Goal: Task Accomplishment & Management: Manage account settings

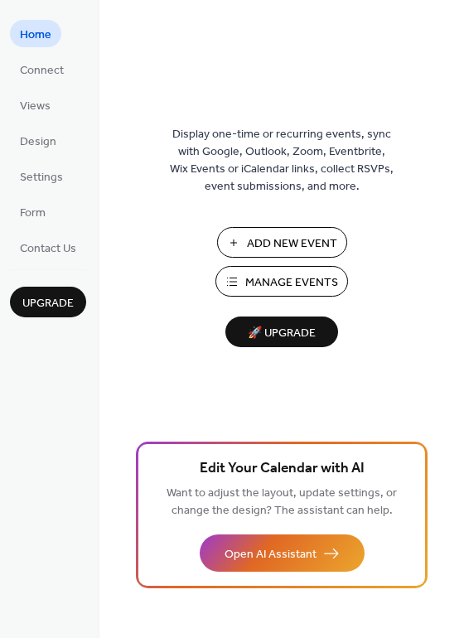
click at [277, 278] on span "Manage Events" at bounding box center [291, 282] width 93 height 17
click at [256, 282] on span "Manage Events" at bounding box center [291, 282] width 93 height 17
click at [273, 288] on span "Manage Events" at bounding box center [291, 282] width 93 height 17
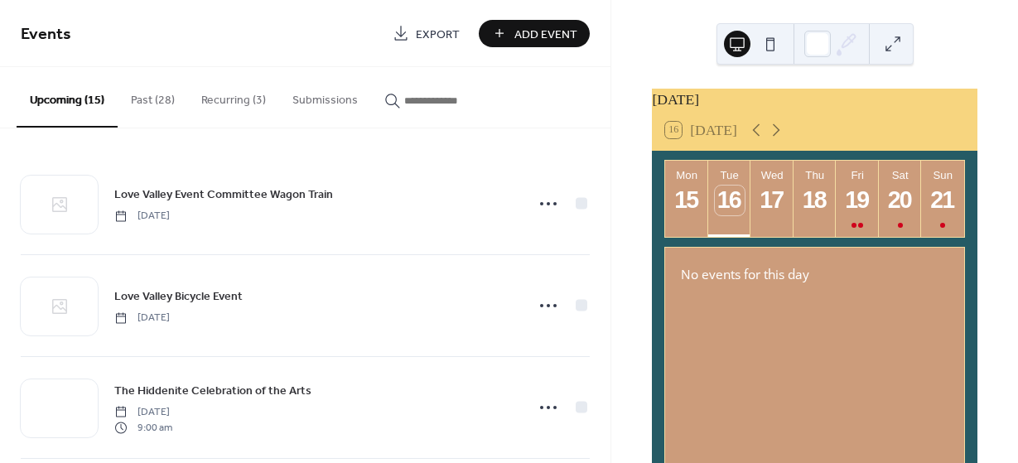
click at [223, 99] on button "Recurring (3)" at bounding box center [233, 96] width 91 height 59
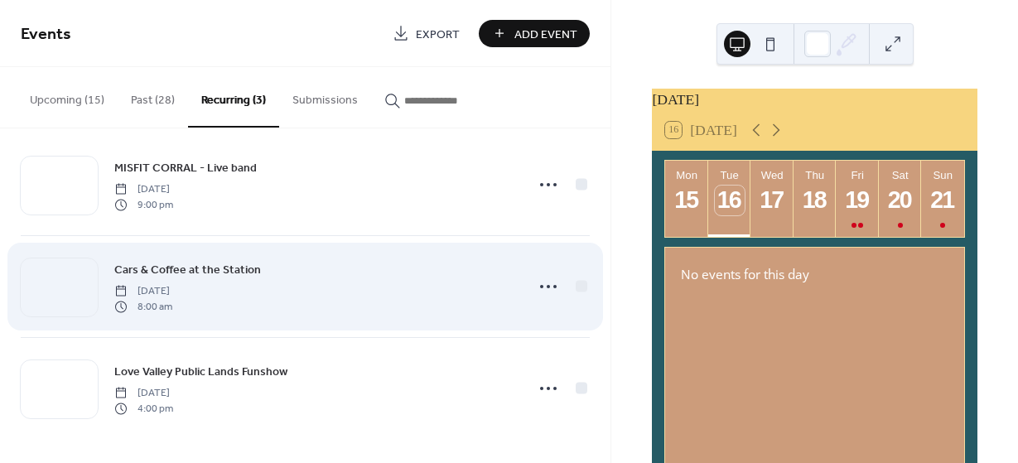
scroll to position [20, 0]
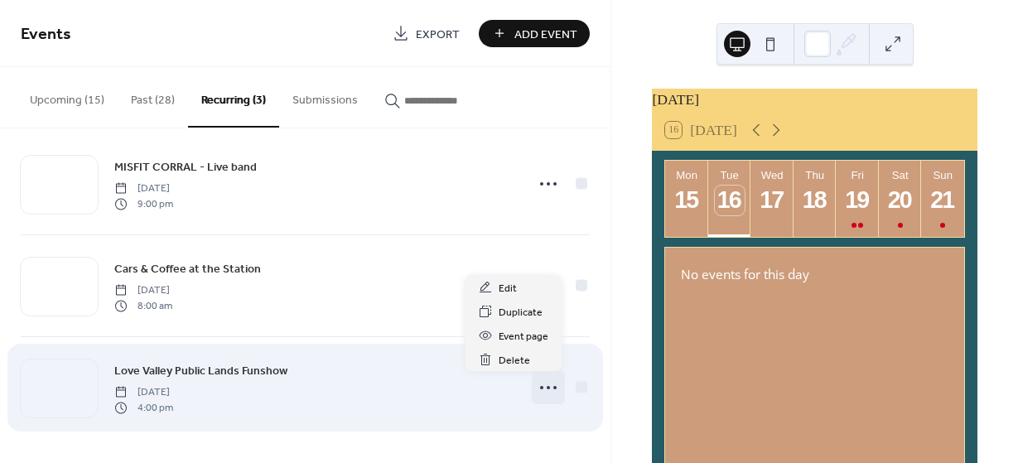
click at [544, 389] on icon at bounding box center [548, 387] width 27 height 27
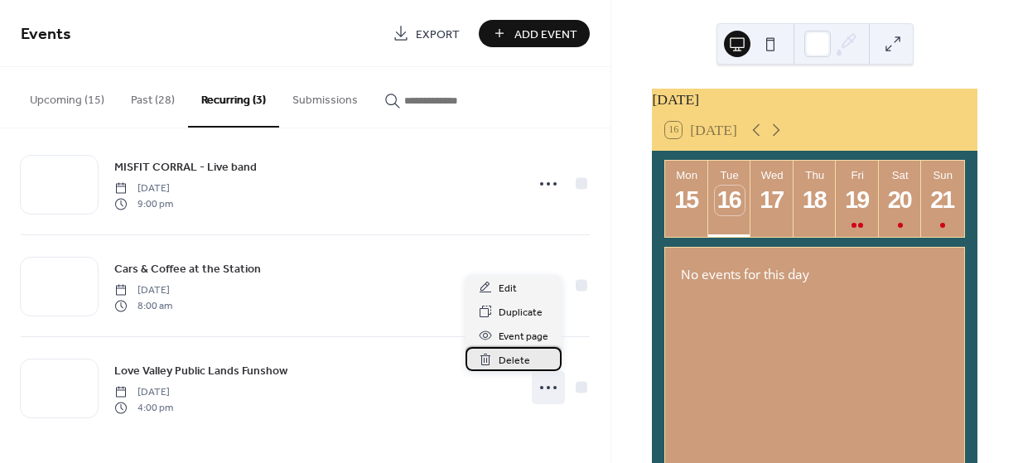
click at [515, 360] on span "Delete" at bounding box center [514, 360] width 31 height 17
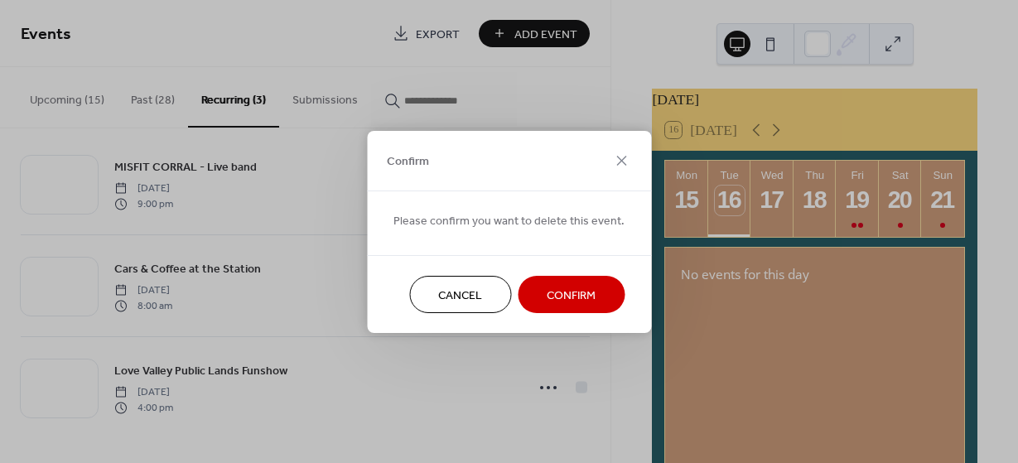
click at [562, 281] on button "Confirm" at bounding box center [571, 294] width 107 height 37
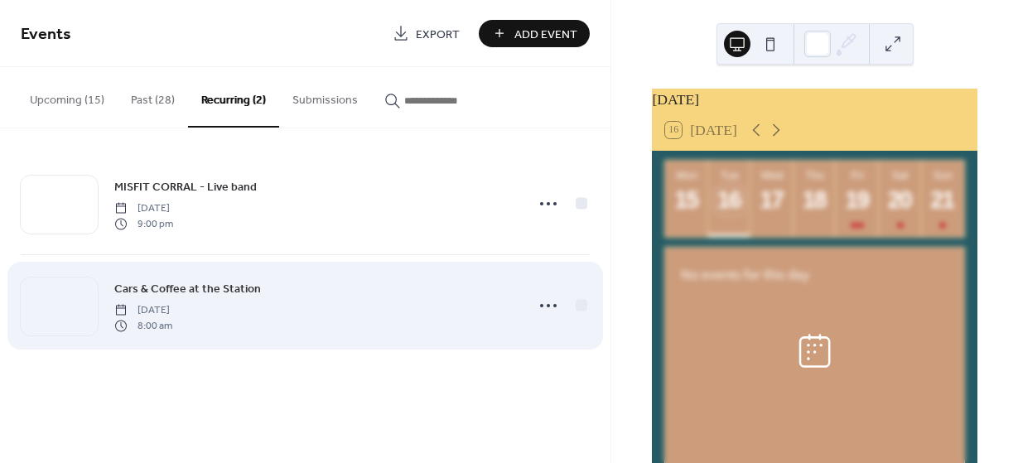
scroll to position [0, 0]
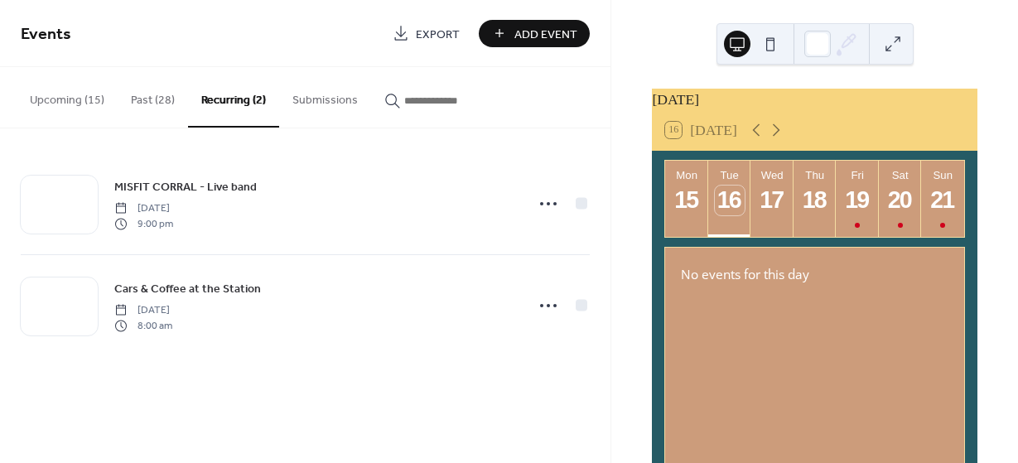
click at [136, 92] on button "Past (28)" at bounding box center [153, 96] width 70 height 59
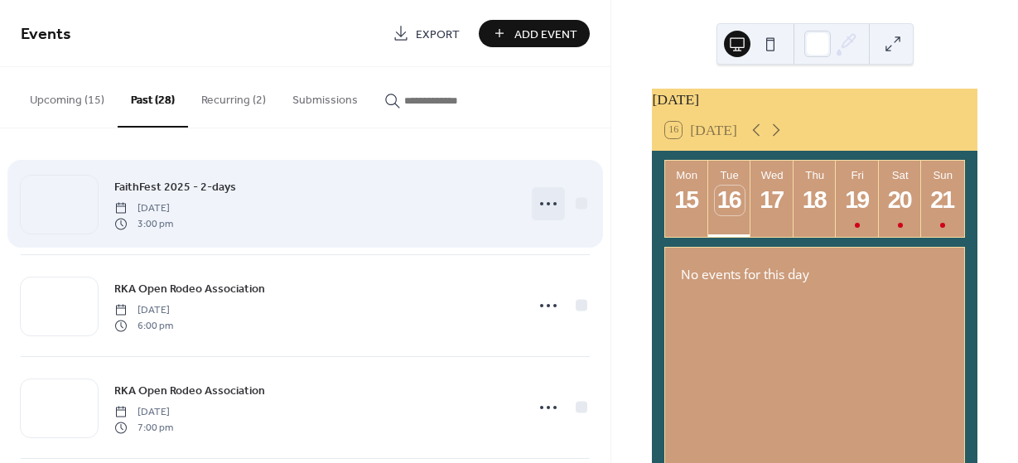
click at [547, 205] on circle at bounding box center [548, 203] width 3 height 3
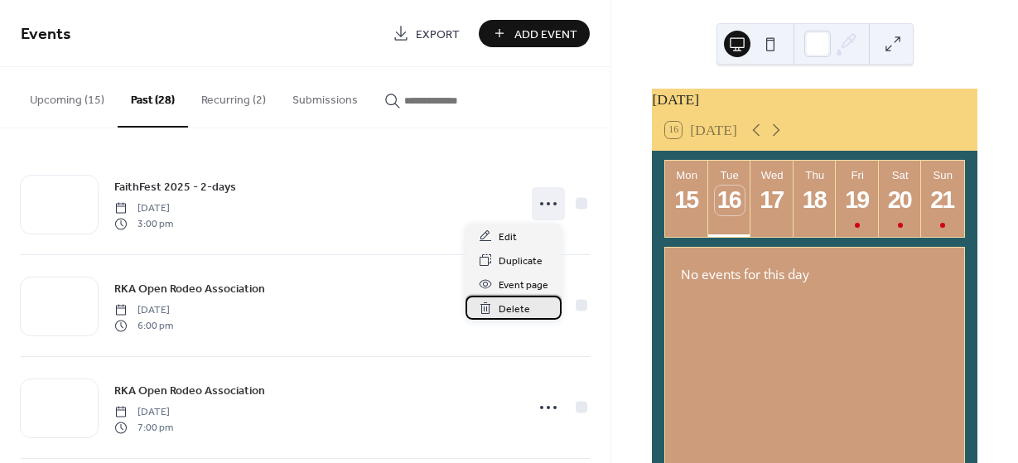
click at [507, 305] on span "Delete" at bounding box center [514, 309] width 31 height 17
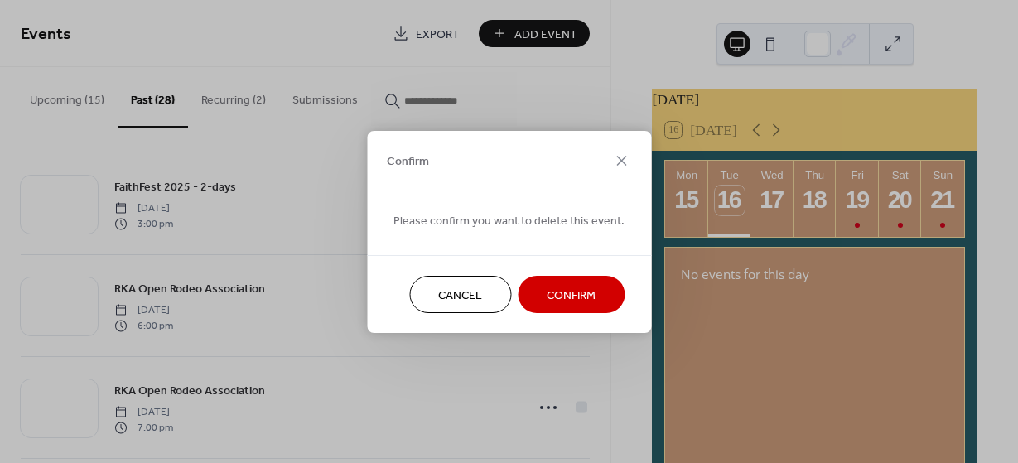
click at [552, 287] on span "Confirm" at bounding box center [571, 295] width 49 height 17
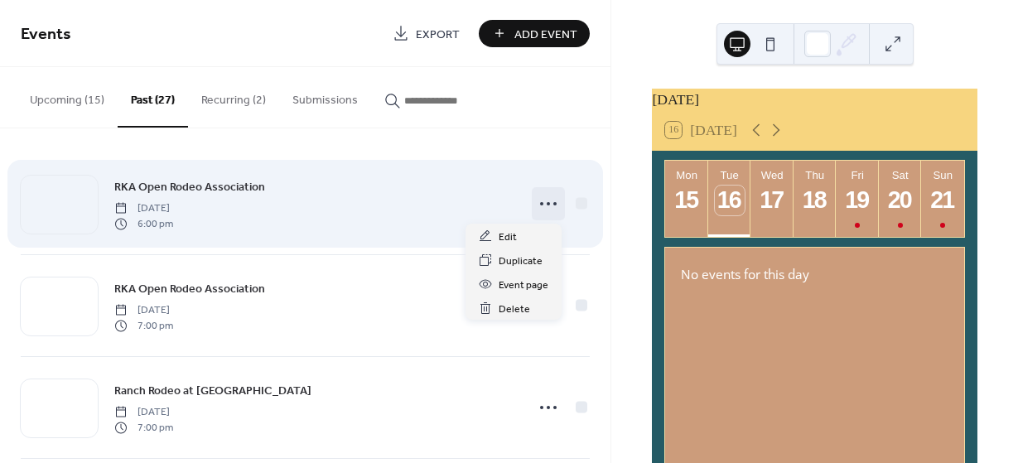
click at [538, 205] on icon at bounding box center [548, 204] width 27 height 27
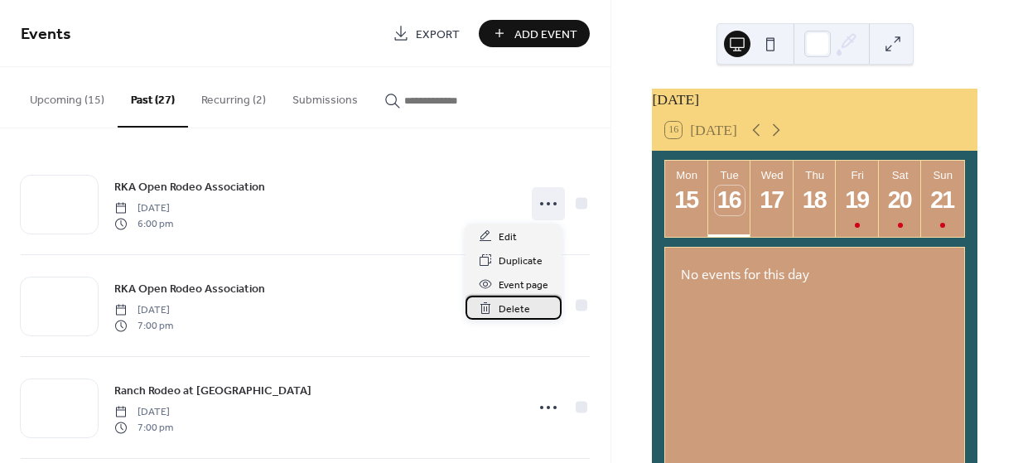
click at [512, 307] on span "Delete" at bounding box center [514, 309] width 31 height 17
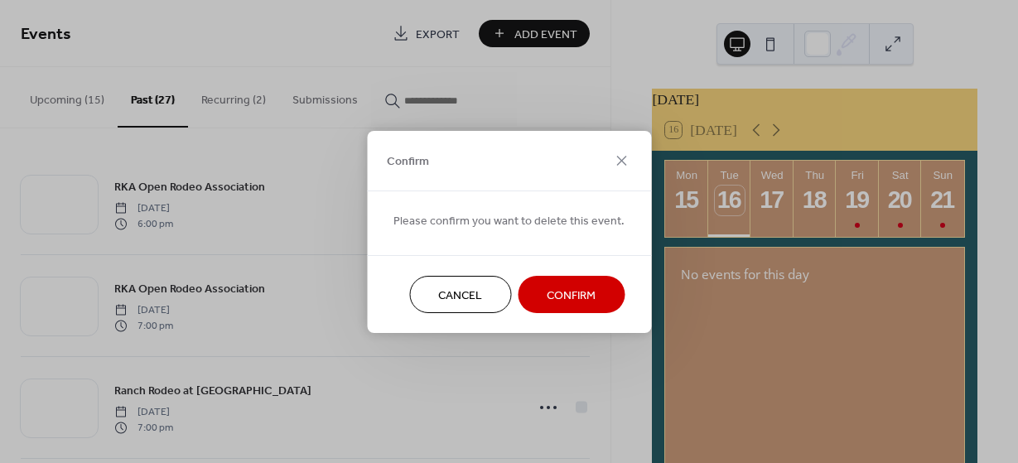
click at [560, 289] on span "Confirm" at bounding box center [571, 295] width 49 height 17
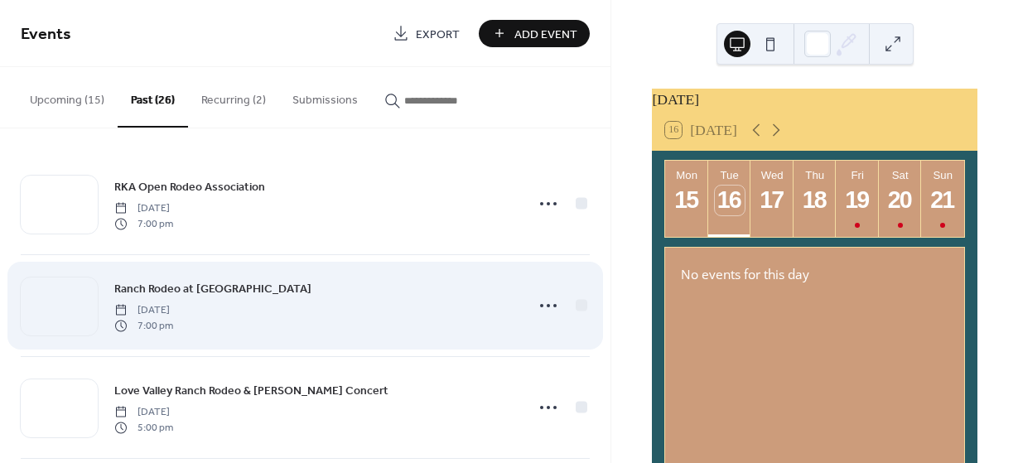
click at [545, 203] on icon at bounding box center [548, 204] width 27 height 27
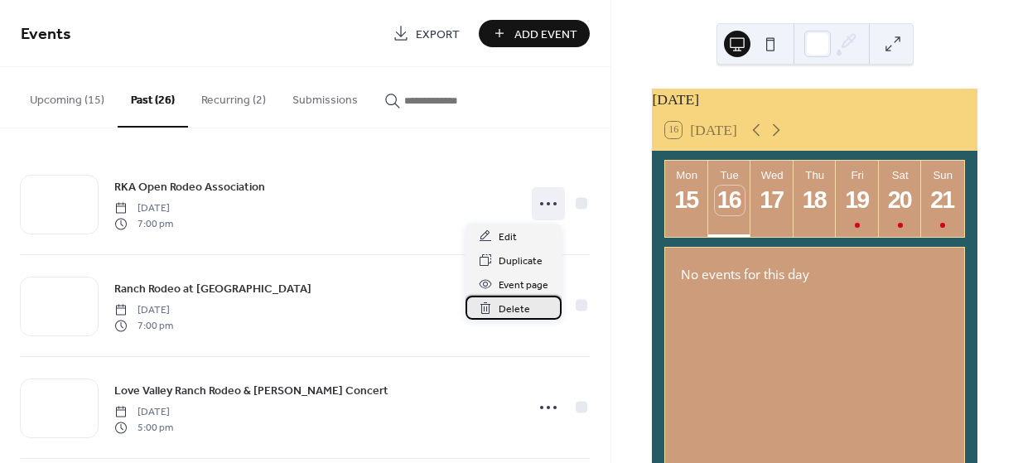
click at [514, 305] on span "Delete" at bounding box center [514, 309] width 31 height 17
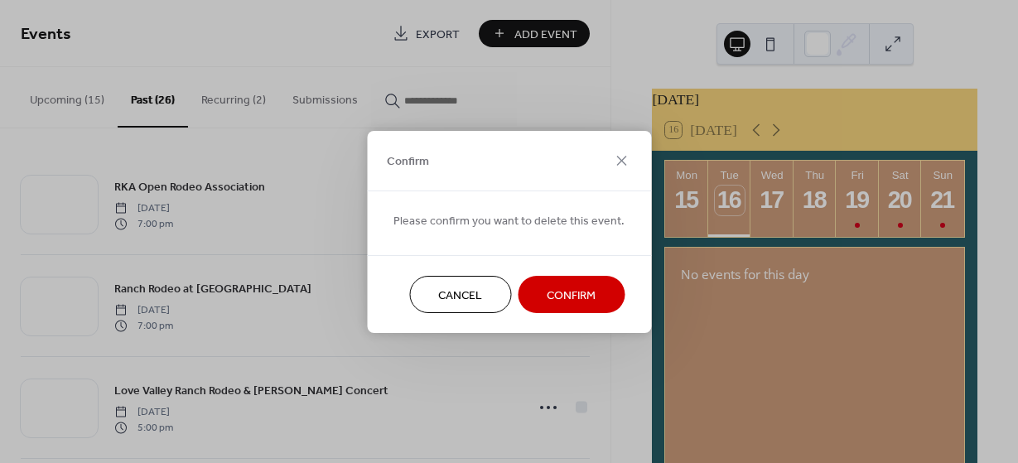
click at [551, 287] on span "Confirm" at bounding box center [571, 295] width 49 height 17
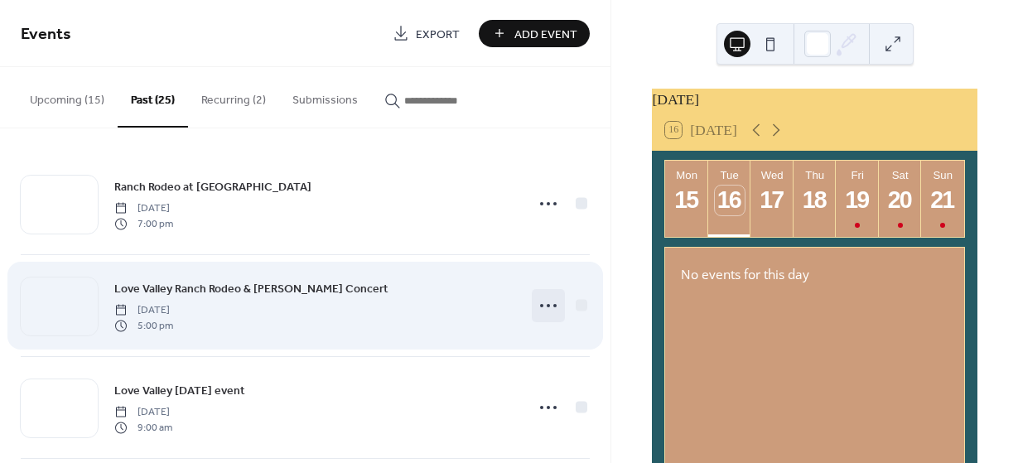
click at [543, 297] on icon at bounding box center [548, 305] width 27 height 27
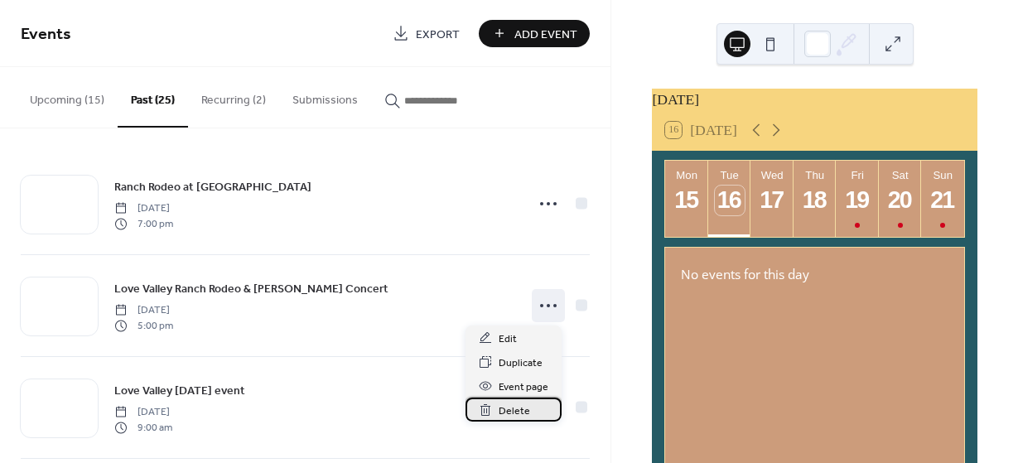
click at [509, 408] on span "Delete" at bounding box center [514, 411] width 31 height 17
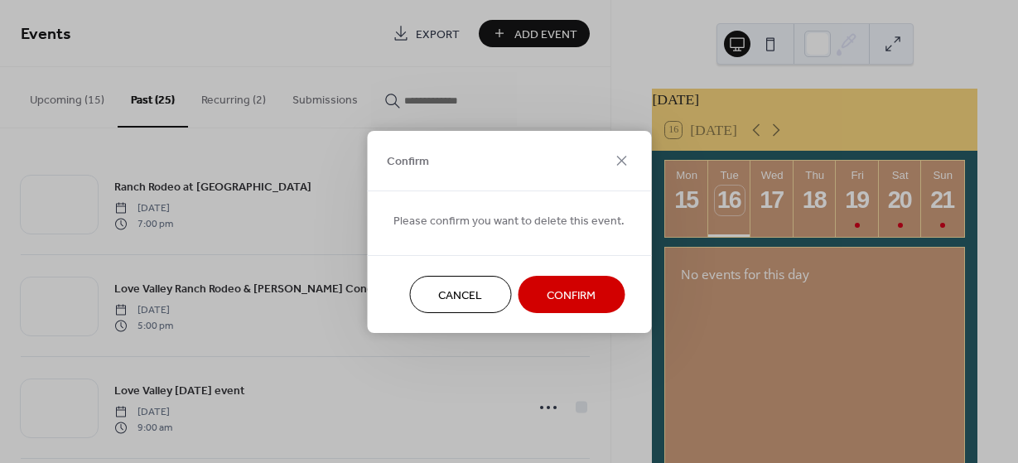
click at [558, 295] on span "Confirm" at bounding box center [571, 295] width 49 height 17
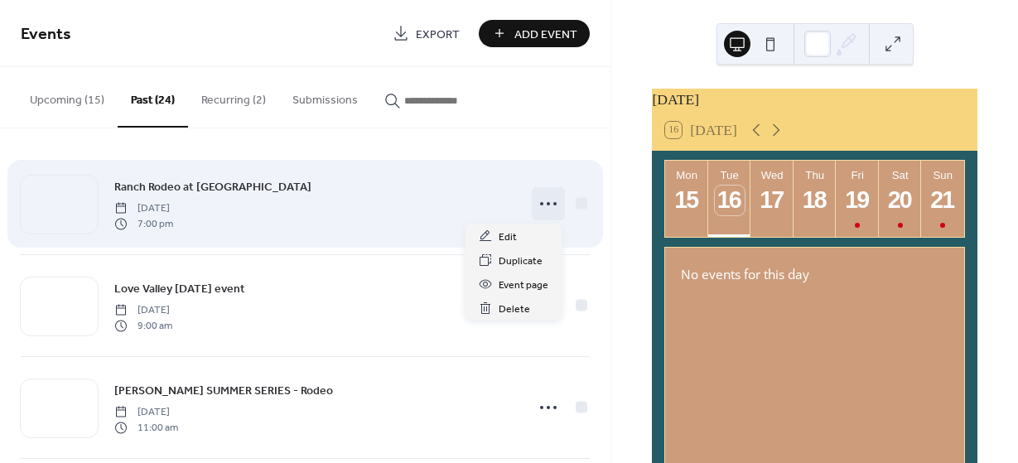
click at [538, 200] on icon at bounding box center [548, 204] width 27 height 27
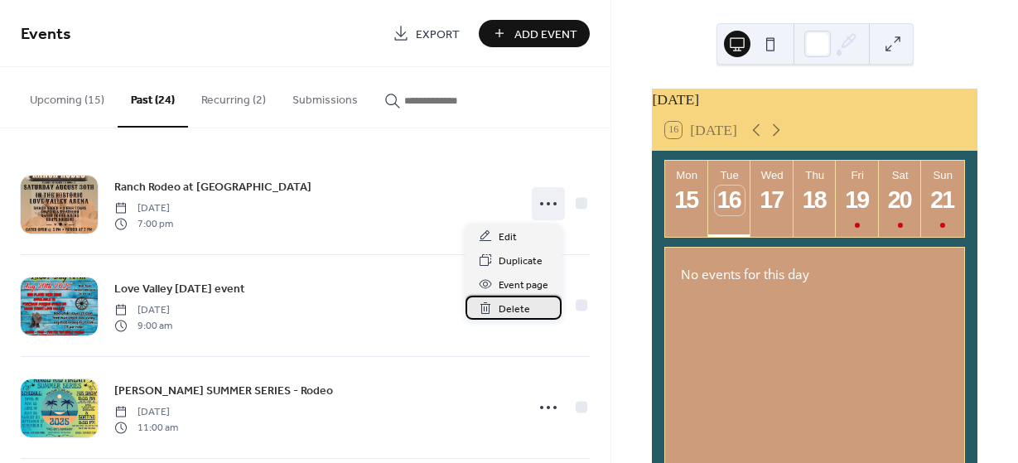
click at [507, 311] on span "Delete" at bounding box center [514, 309] width 31 height 17
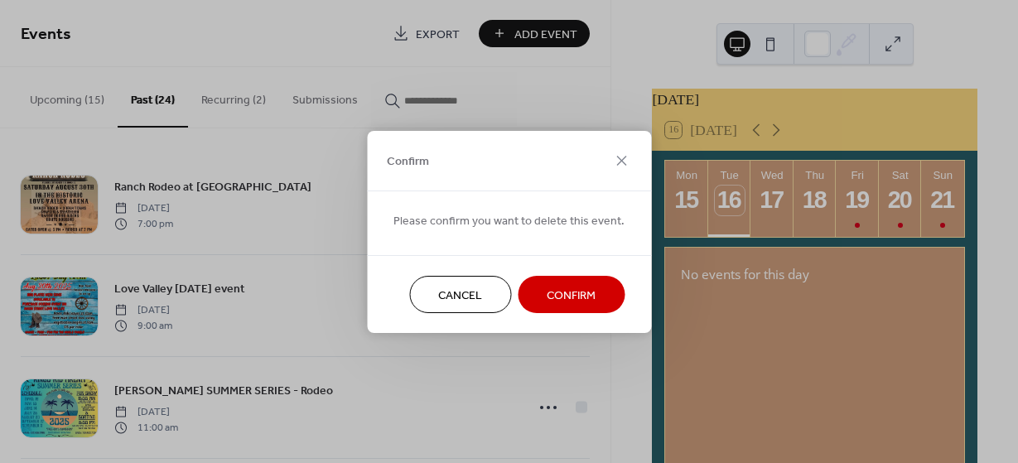
click at [539, 297] on button "Confirm" at bounding box center [571, 294] width 107 height 37
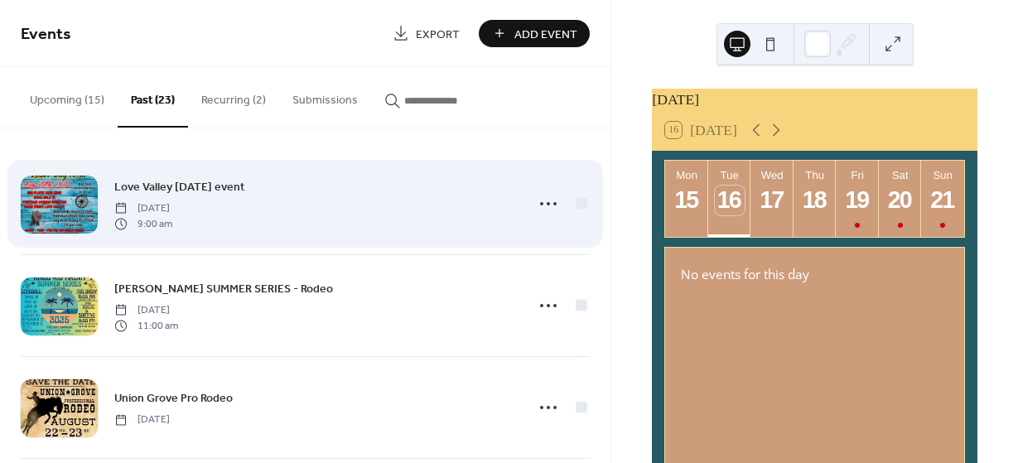
click at [535, 199] on icon at bounding box center [548, 204] width 27 height 27
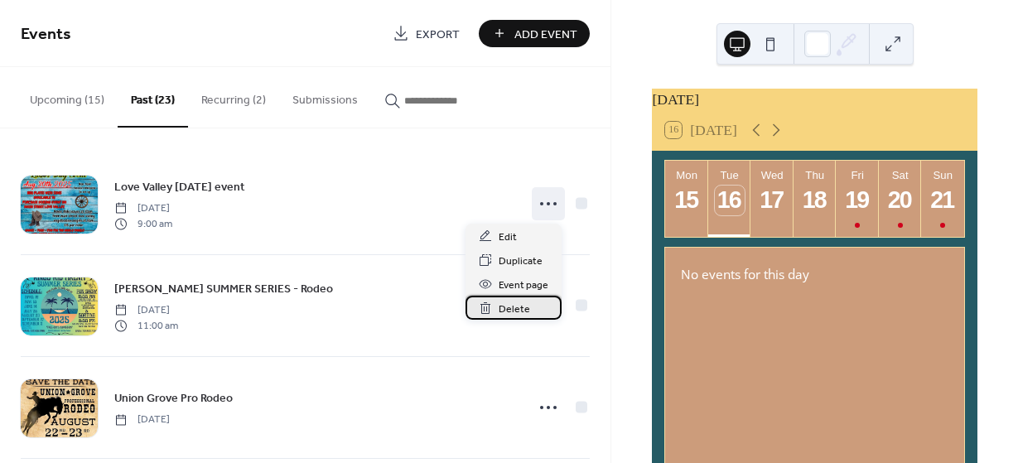
click at [517, 311] on span "Delete" at bounding box center [514, 309] width 31 height 17
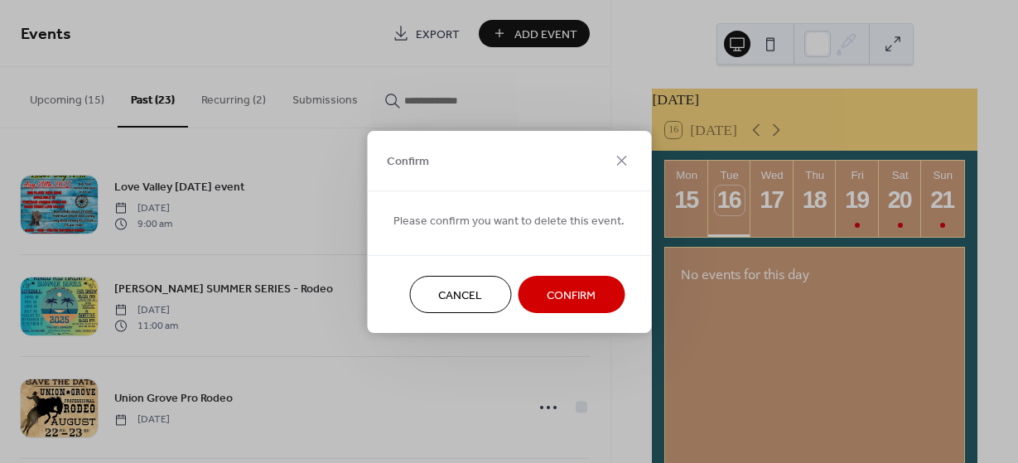
click at [550, 292] on span "Confirm" at bounding box center [571, 295] width 49 height 17
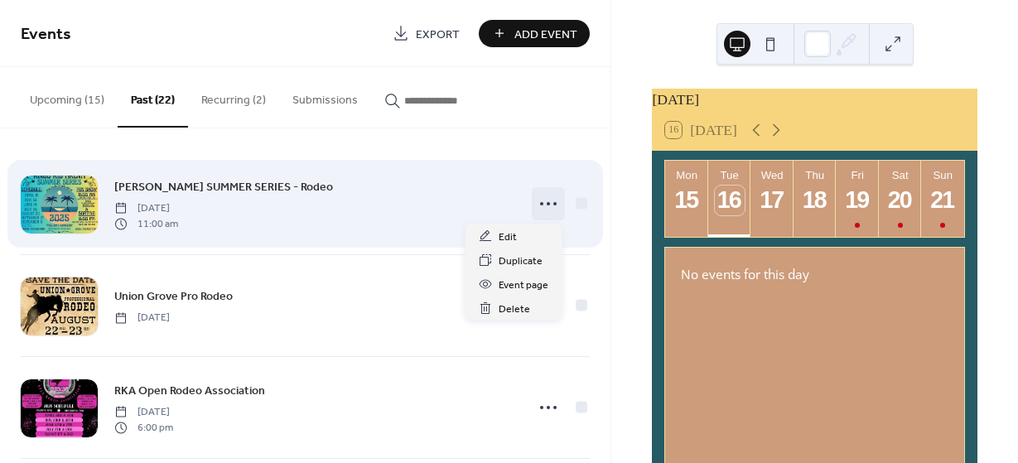
click at [537, 200] on icon at bounding box center [548, 204] width 27 height 27
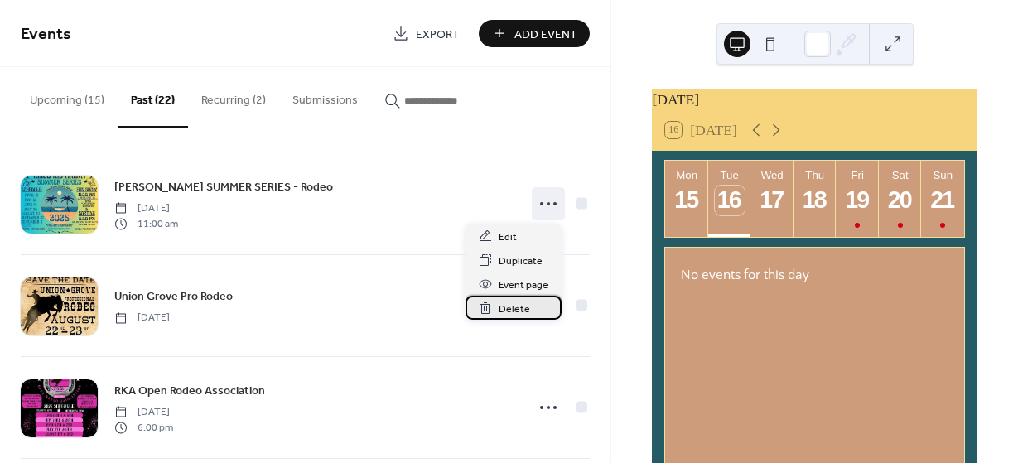
click at [515, 306] on span "Delete" at bounding box center [514, 309] width 31 height 17
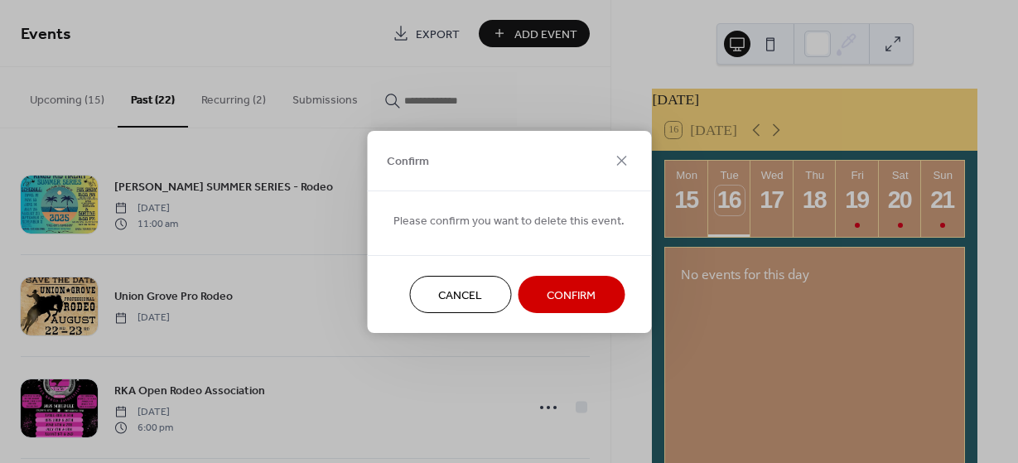
click at [556, 295] on span "Confirm" at bounding box center [571, 295] width 49 height 17
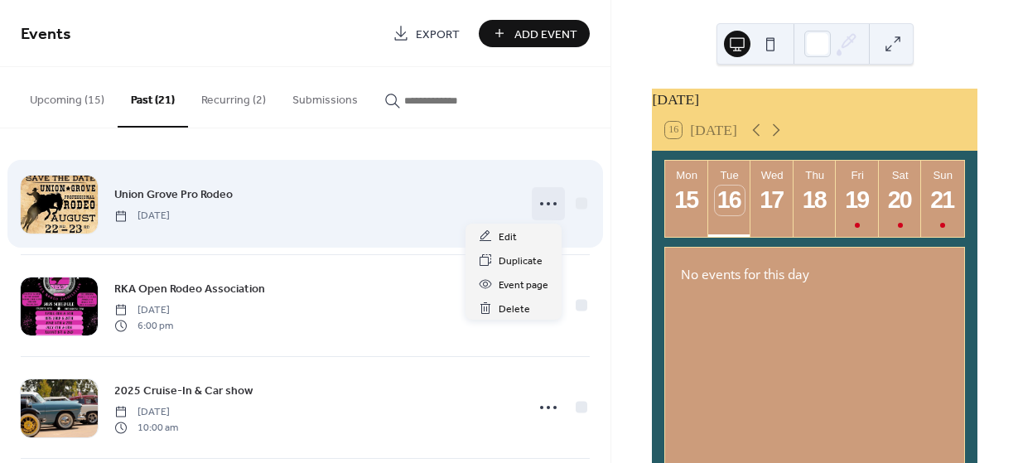
click at [538, 207] on icon at bounding box center [548, 204] width 27 height 27
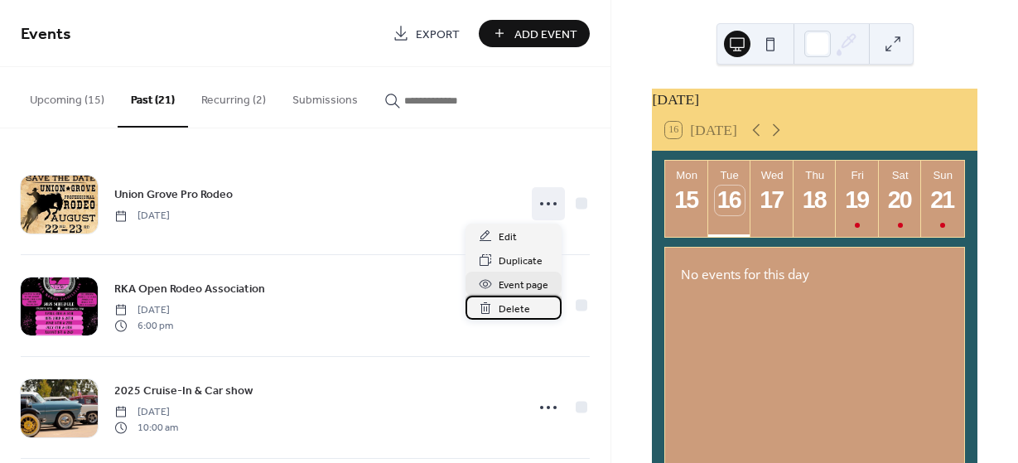
click at [519, 308] on span "Delete" at bounding box center [514, 309] width 31 height 17
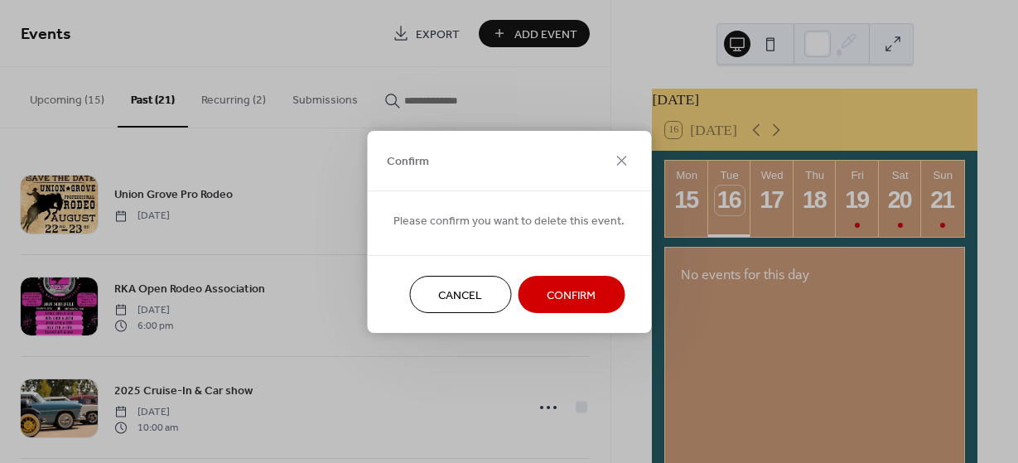
click at [550, 290] on span "Confirm" at bounding box center [571, 295] width 49 height 17
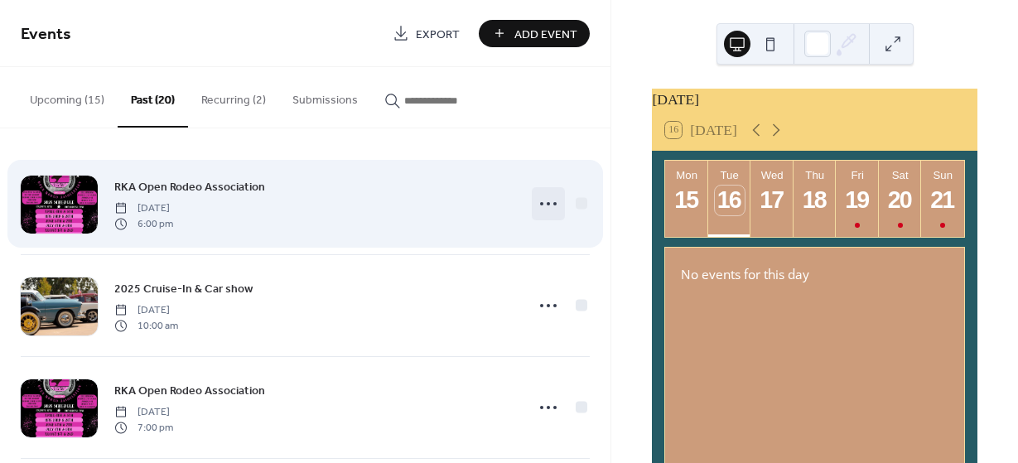
click at [545, 205] on icon at bounding box center [548, 204] width 27 height 27
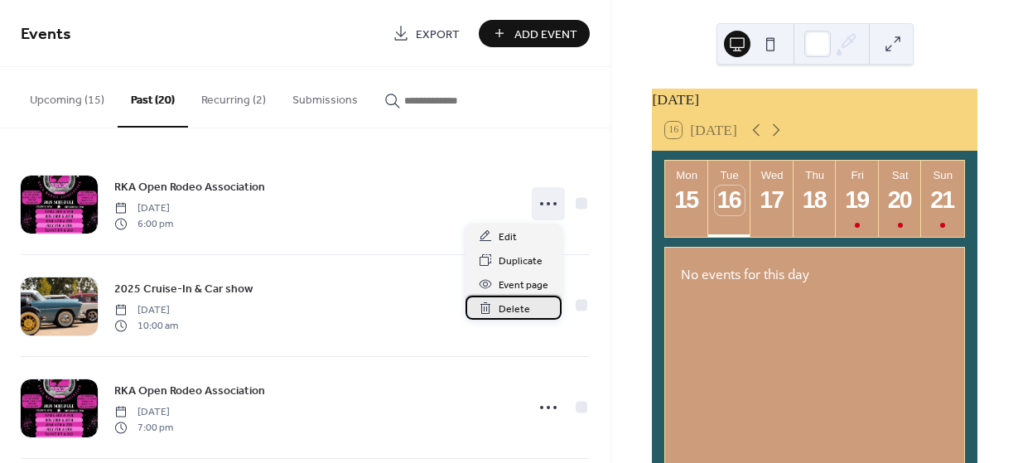
click at [517, 309] on span "Delete" at bounding box center [514, 309] width 31 height 17
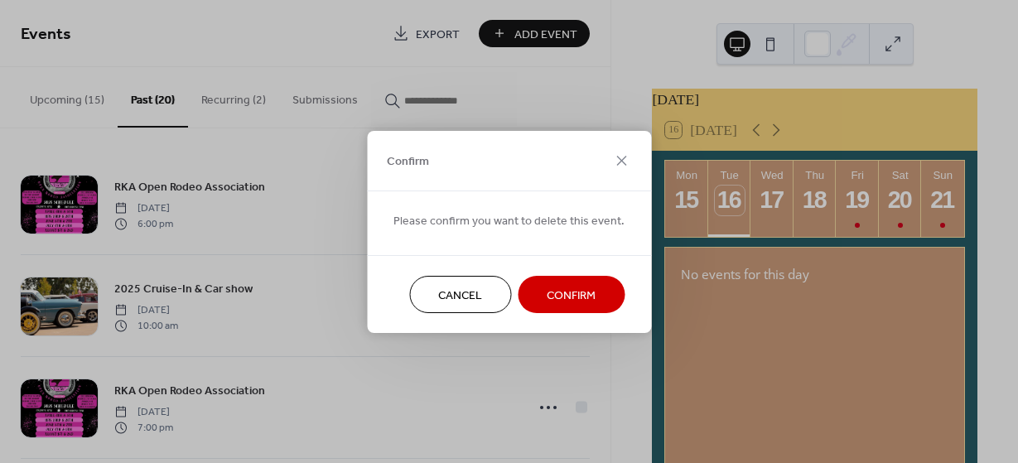
click at [535, 284] on button "Confirm" at bounding box center [571, 294] width 107 height 37
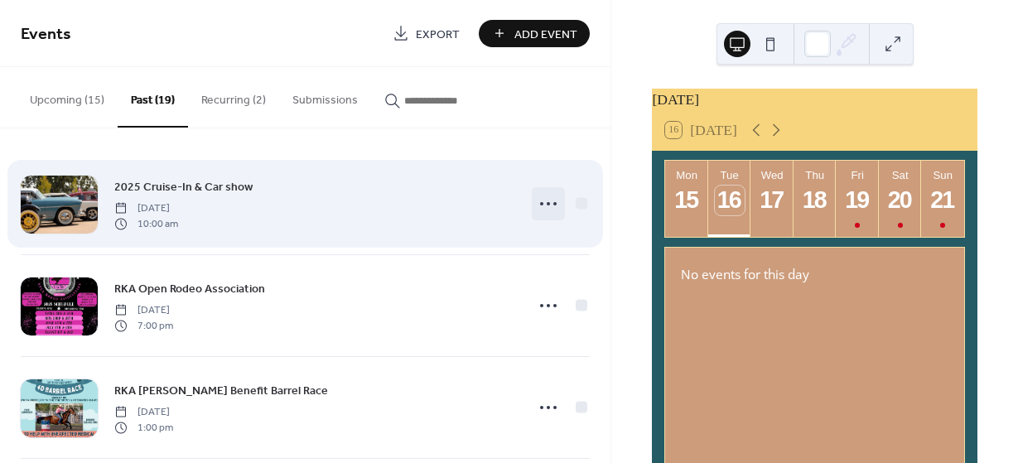
click at [539, 197] on icon at bounding box center [548, 204] width 27 height 27
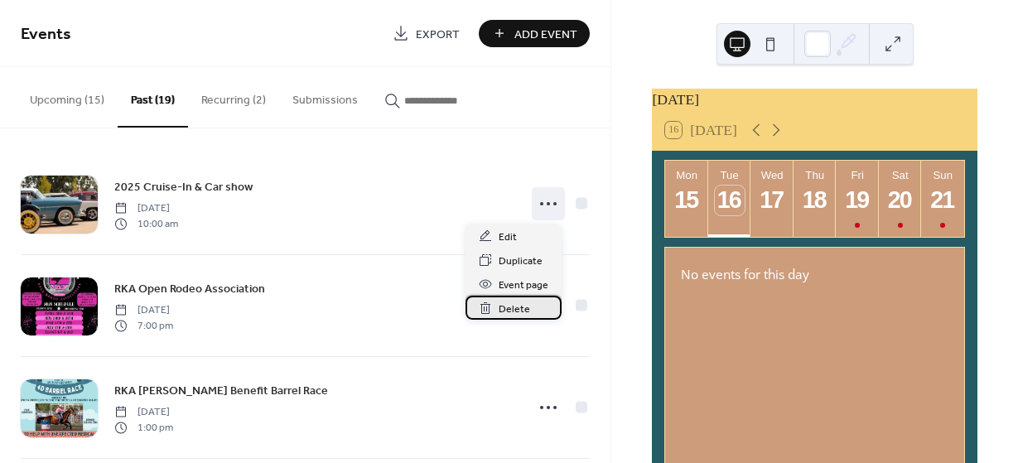
click at [516, 307] on span "Delete" at bounding box center [514, 309] width 31 height 17
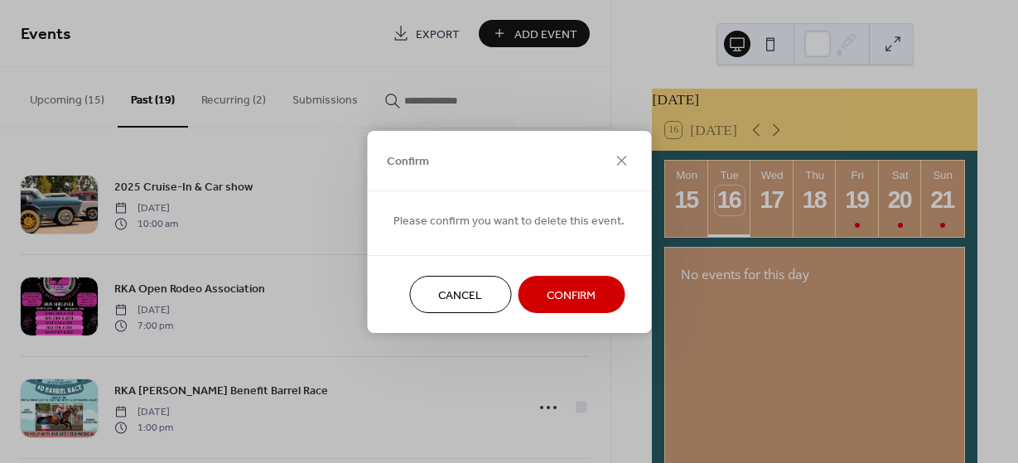
click at [555, 287] on span "Confirm" at bounding box center [571, 295] width 49 height 17
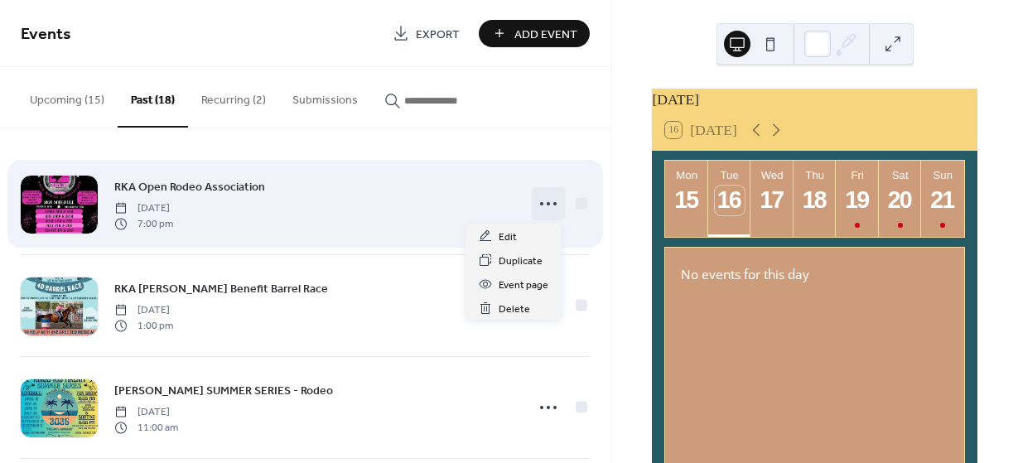
click at [549, 200] on icon at bounding box center [548, 204] width 27 height 27
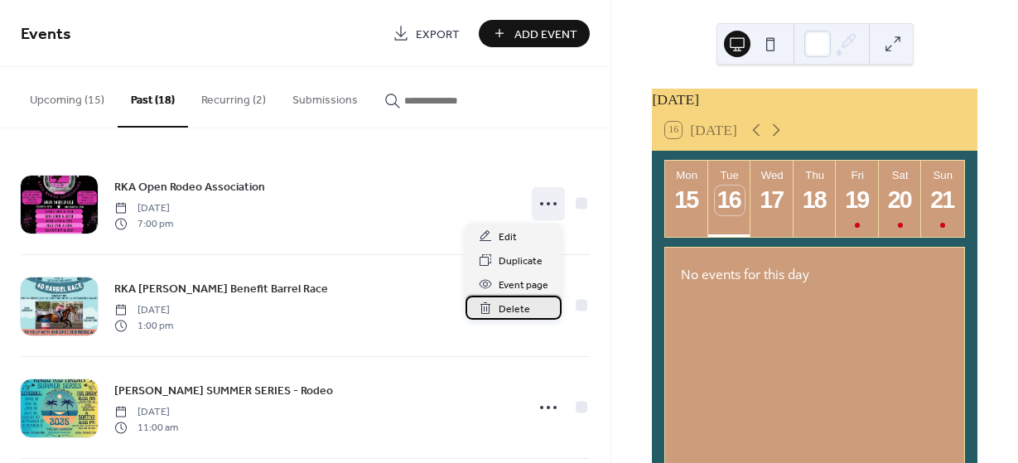
click at [511, 310] on span "Delete" at bounding box center [514, 309] width 31 height 17
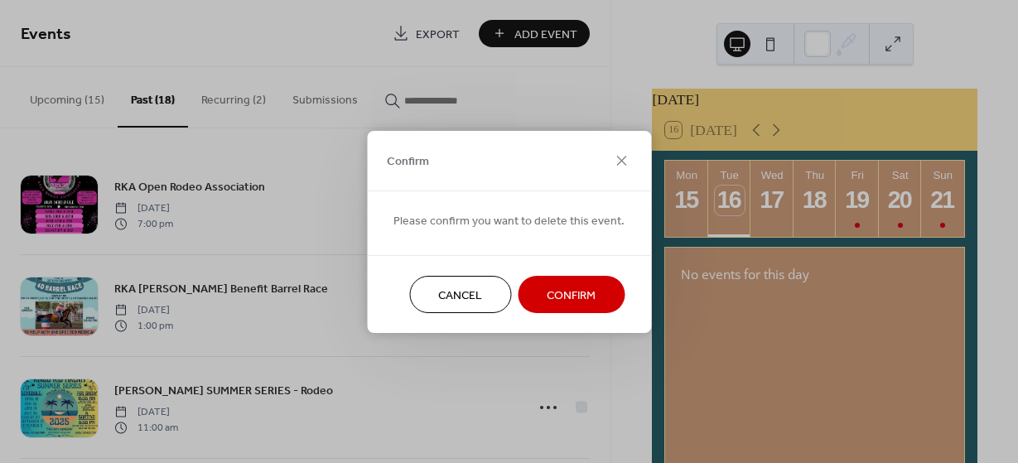
click at [552, 297] on span "Confirm" at bounding box center [571, 295] width 49 height 17
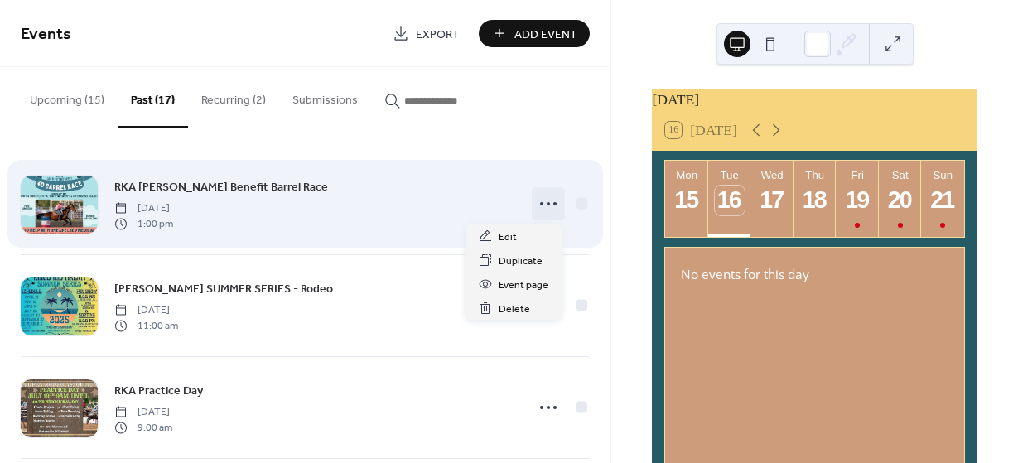
click at [543, 200] on icon at bounding box center [548, 204] width 27 height 27
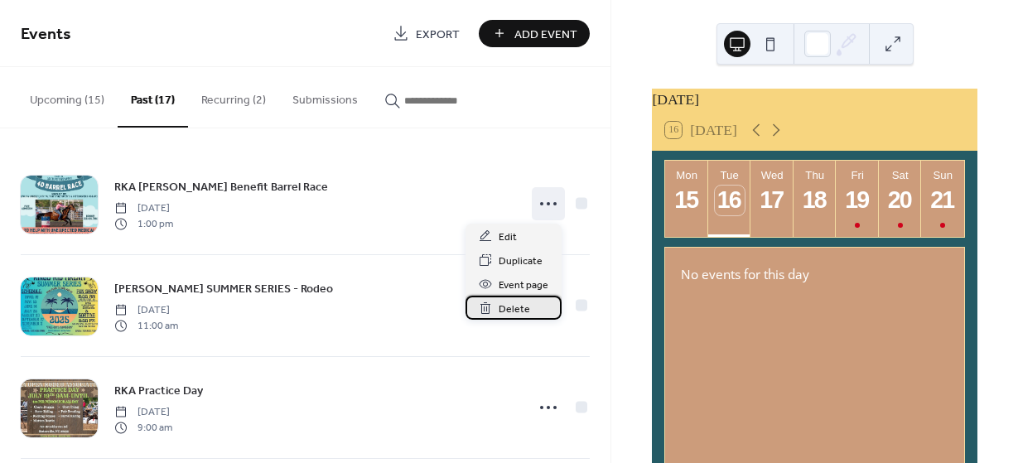
click at [509, 311] on span "Delete" at bounding box center [514, 309] width 31 height 17
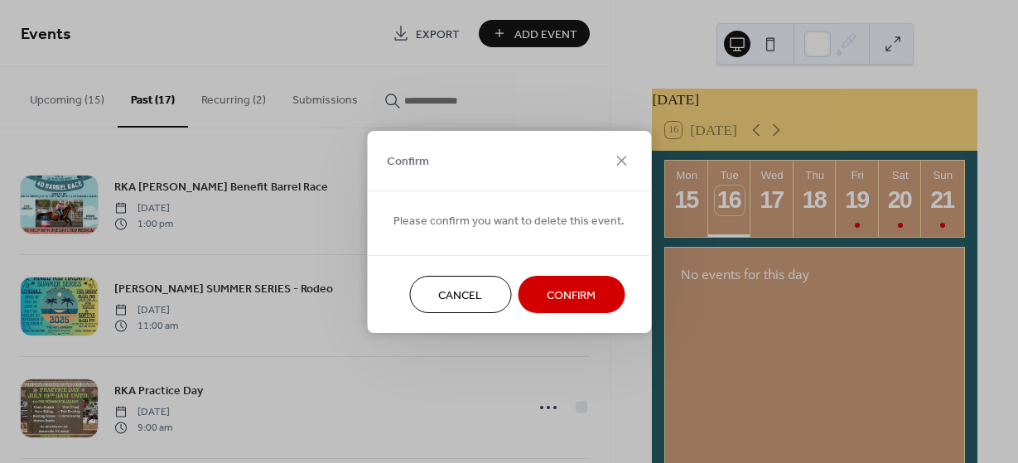
click at [560, 291] on span "Confirm" at bounding box center [571, 295] width 49 height 17
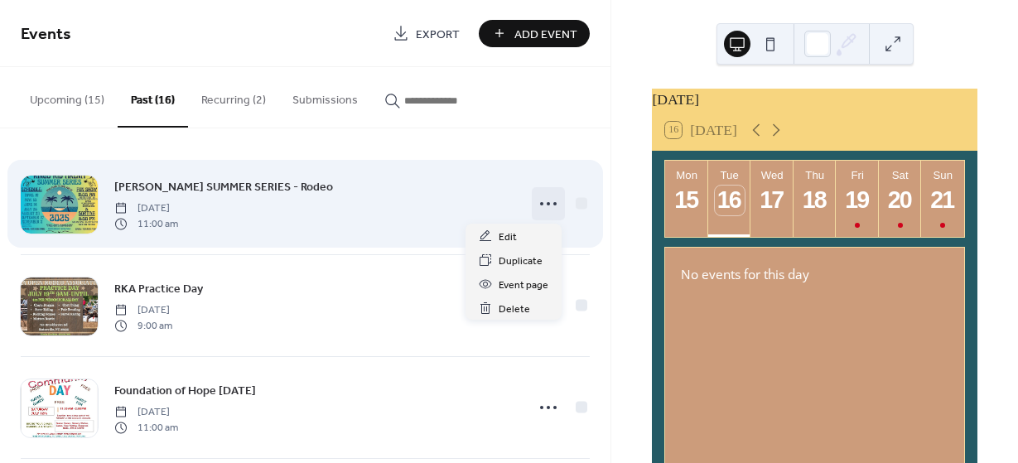
click at [544, 207] on icon at bounding box center [548, 204] width 27 height 27
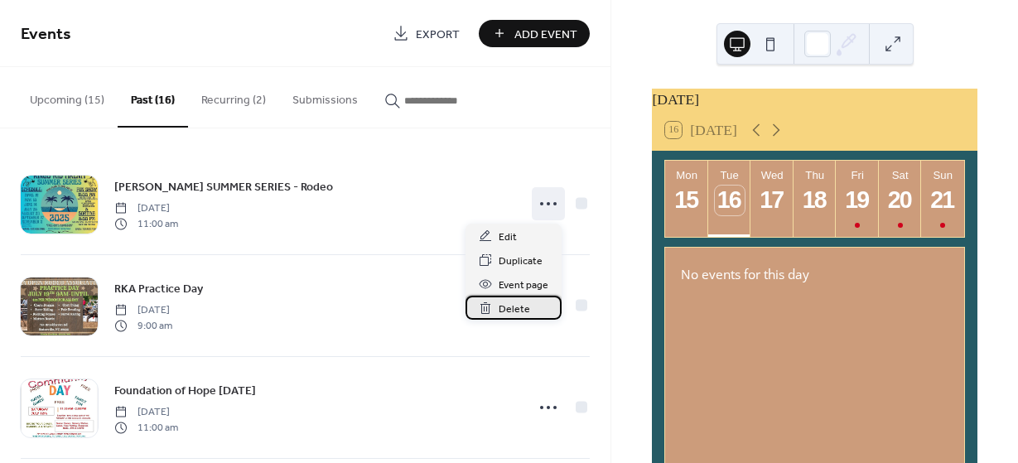
click at [509, 309] on span "Delete" at bounding box center [514, 309] width 31 height 17
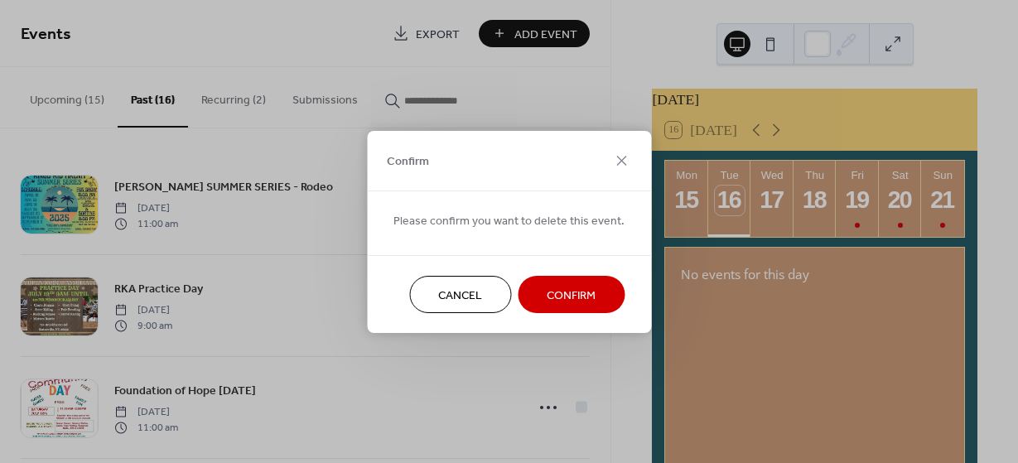
click at [549, 298] on span "Confirm" at bounding box center [571, 295] width 49 height 17
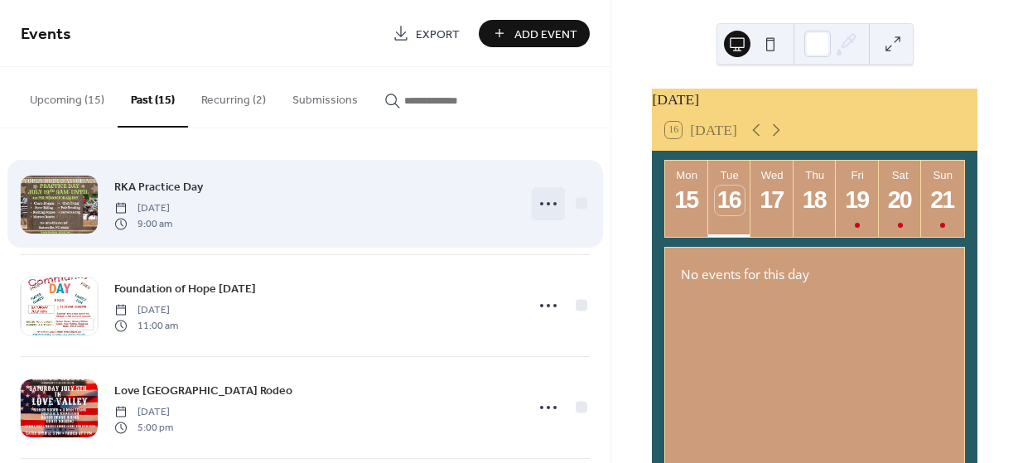
click at [540, 201] on icon at bounding box center [548, 204] width 27 height 27
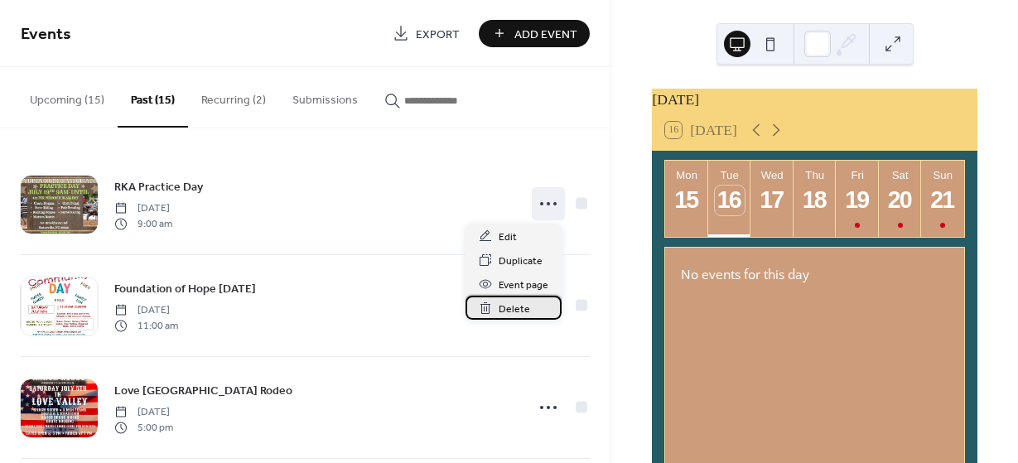
click at [510, 307] on span "Delete" at bounding box center [514, 309] width 31 height 17
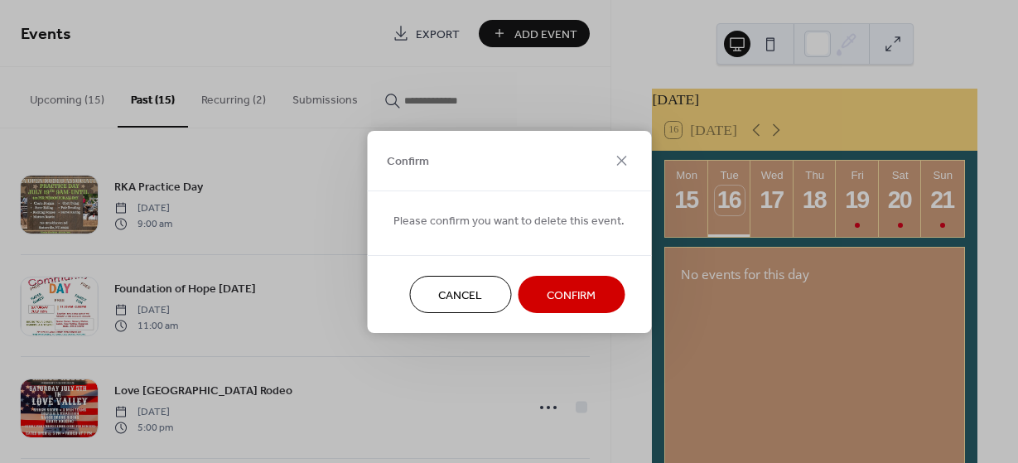
click at [553, 297] on span "Confirm" at bounding box center [571, 295] width 49 height 17
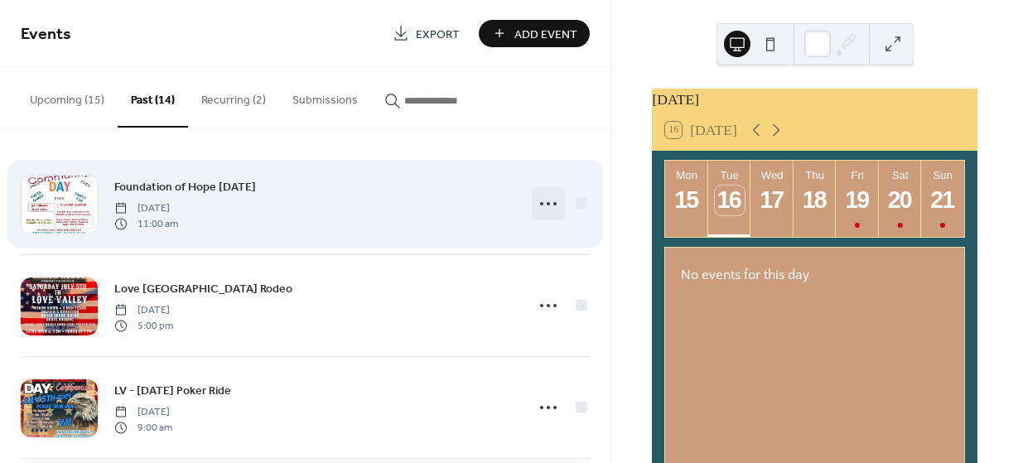
click at [546, 204] on icon at bounding box center [548, 204] width 27 height 27
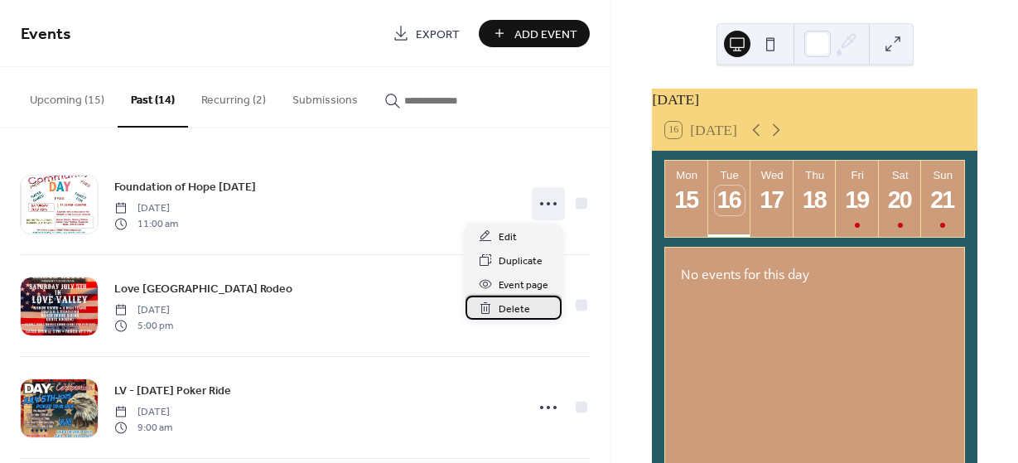
click at [515, 308] on span "Delete" at bounding box center [514, 309] width 31 height 17
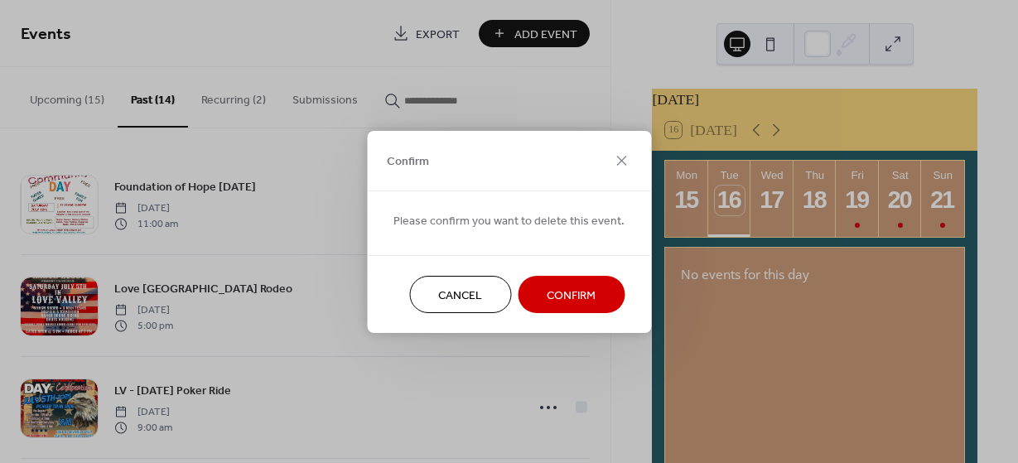
click at [569, 287] on span "Confirm" at bounding box center [571, 295] width 49 height 17
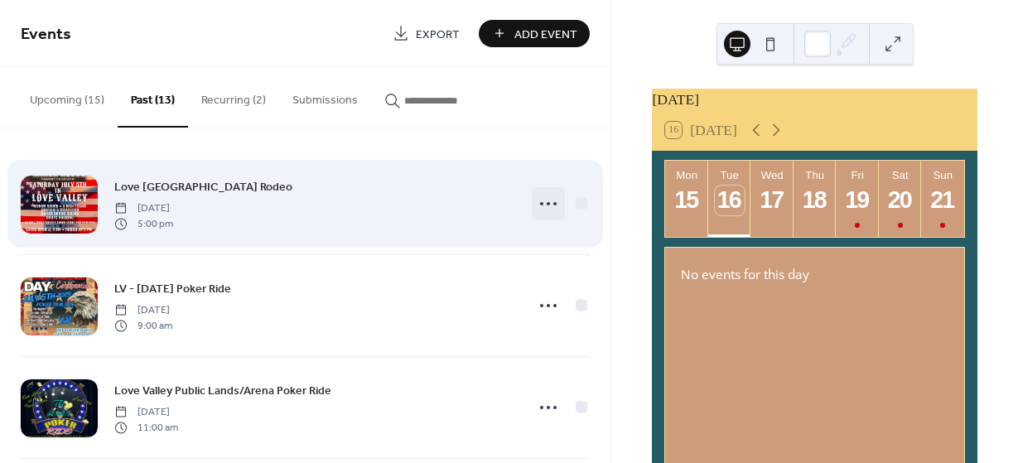
click at [541, 203] on icon at bounding box center [548, 204] width 27 height 27
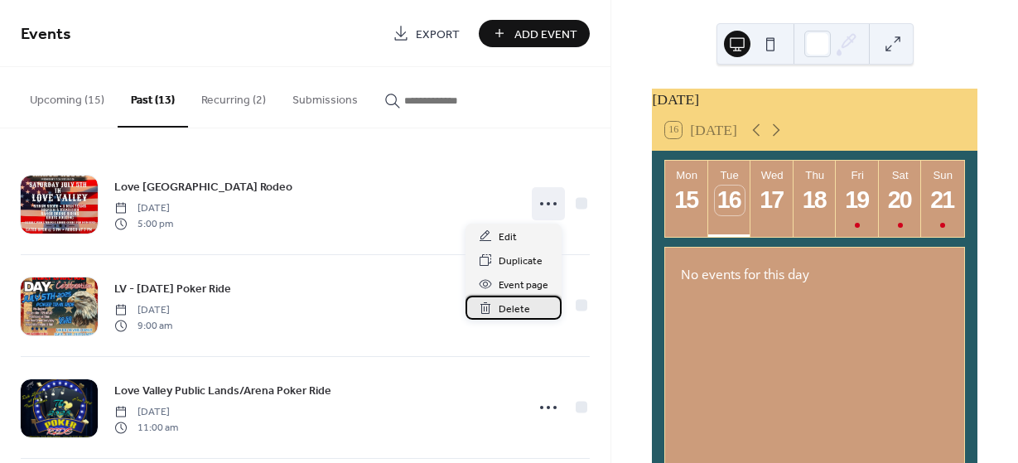
click at [518, 307] on span "Delete" at bounding box center [514, 309] width 31 height 17
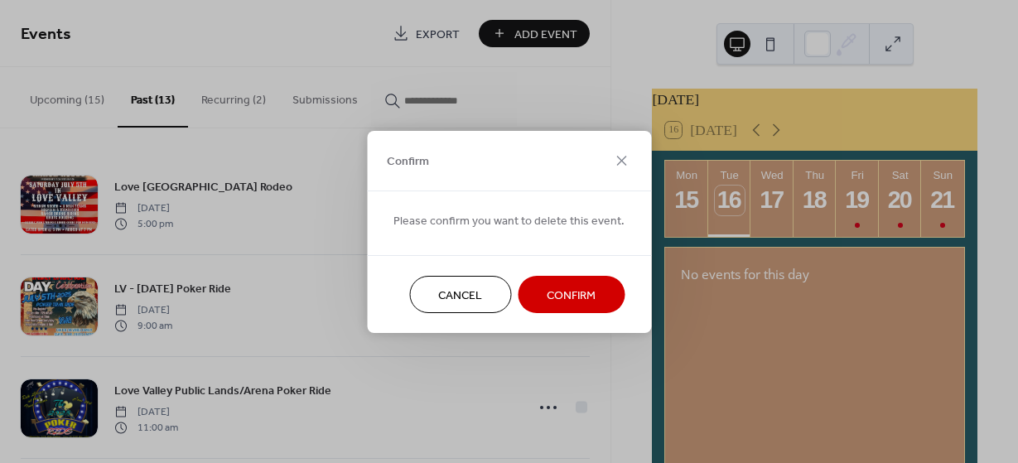
click at [549, 294] on span "Confirm" at bounding box center [571, 295] width 49 height 17
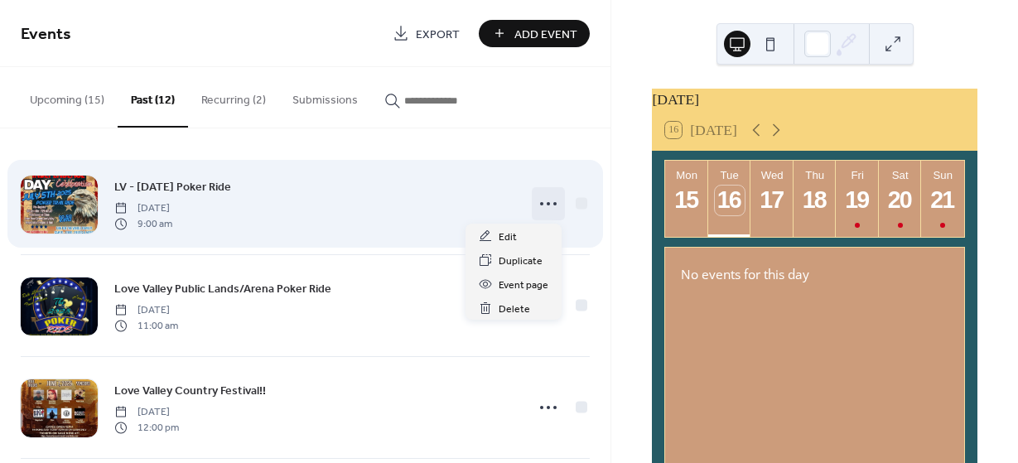
click at [538, 207] on icon at bounding box center [548, 204] width 27 height 27
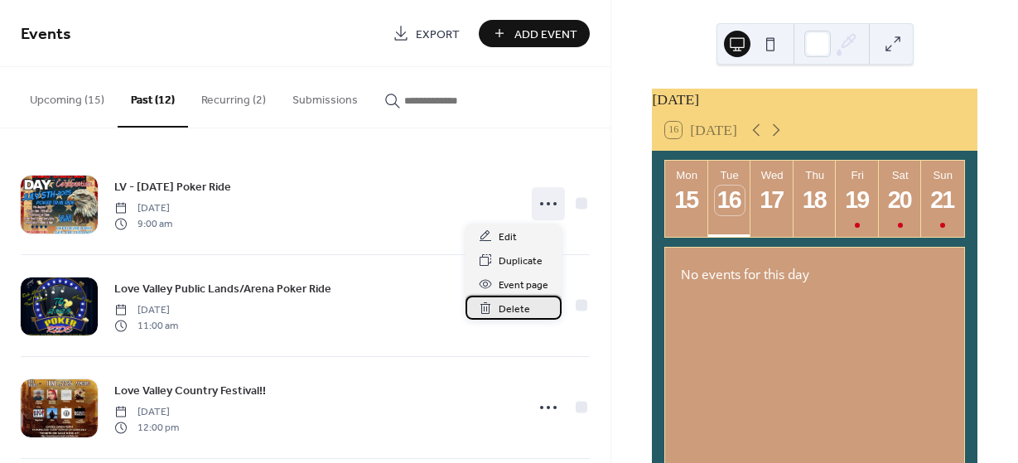
click at [515, 314] on span "Delete" at bounding box center [514, 309] width 31 height 17
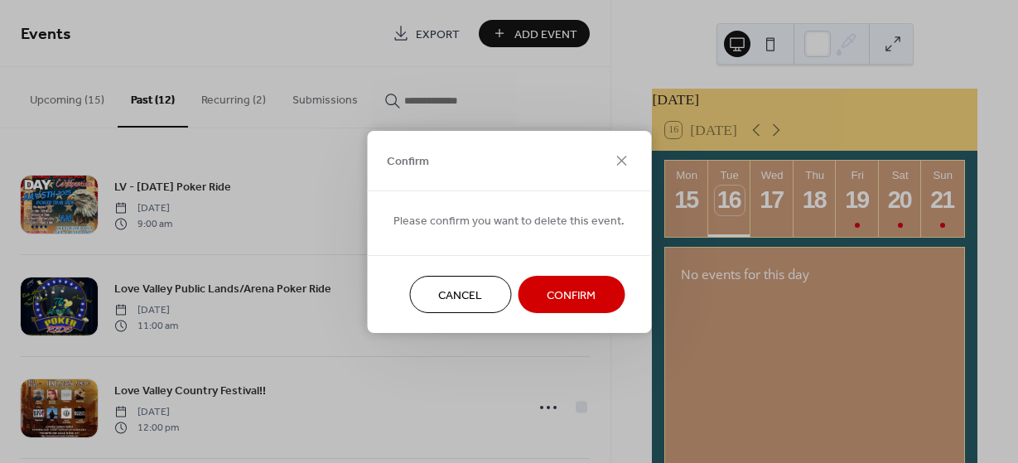
click at [565, 295] on span "Confirm" at bounding box center [571, 295] width 49 height 17
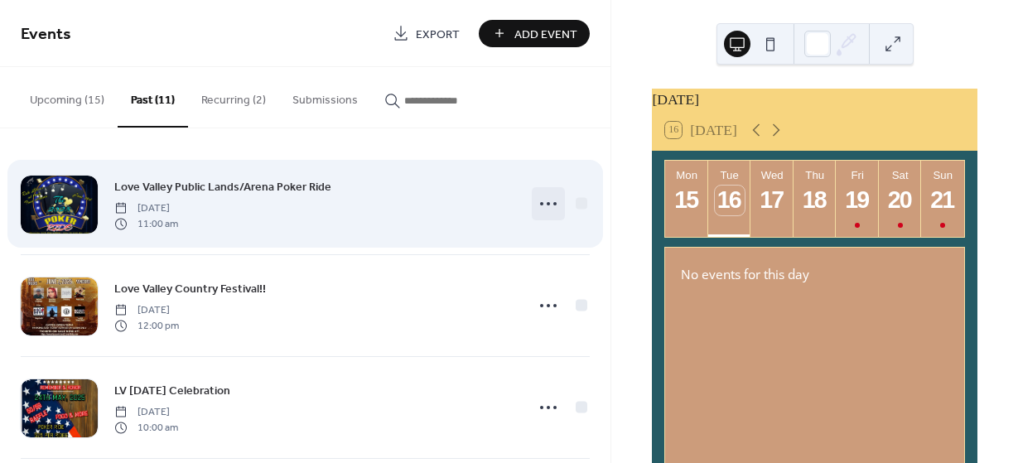
click at [546, 198] on icon at bounding box center [548, 204] width 27 height 27
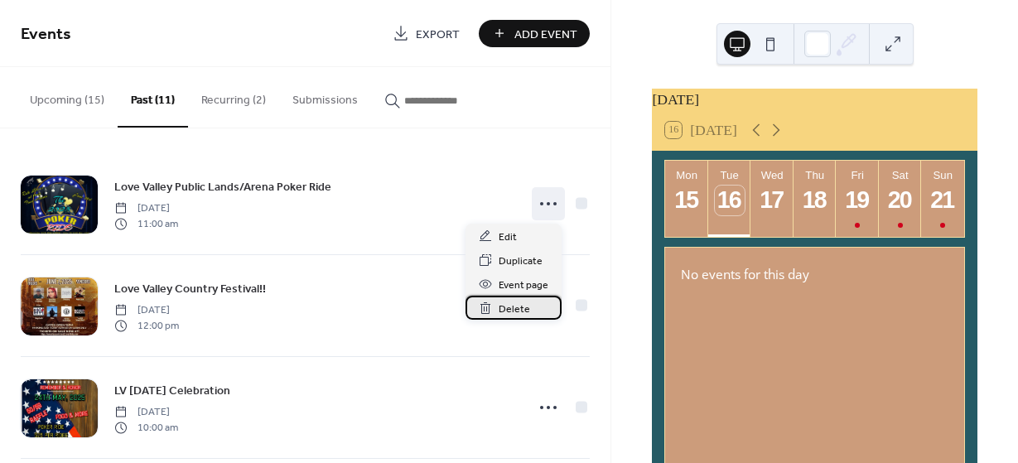
click at [514, 302] on span "Delete" at bounding box center [514, 309] width 31 height 17
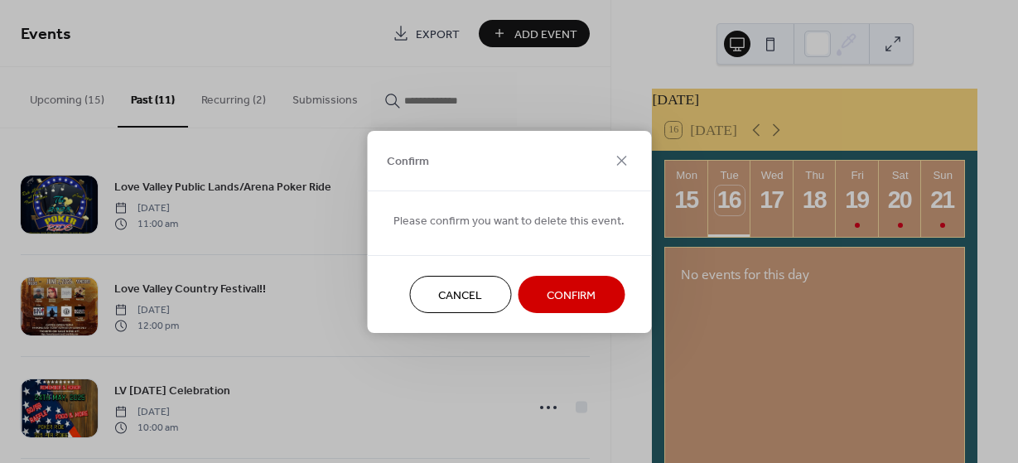
click at [556, 301] on span "Confirm" at bounding box center [571, 295] width 49 height 17
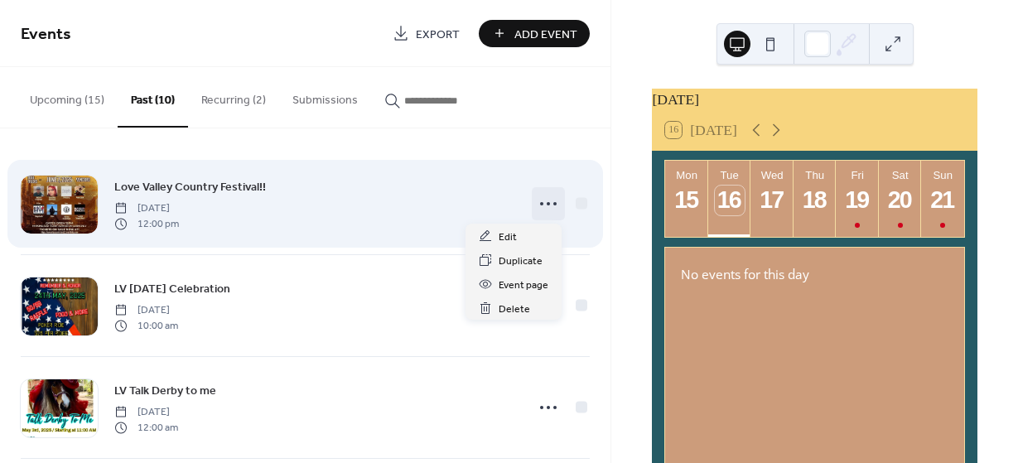
click at [542, 201] on icon at bounding box center [548, 204] width 27 height 27
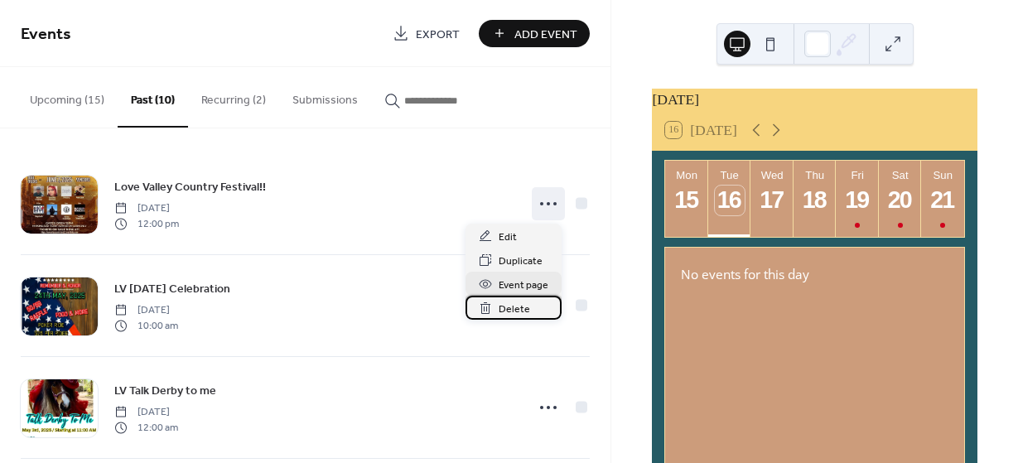
click at [517, 304] on span "Delete" at bounding box center [514, 309] width 31 height 17
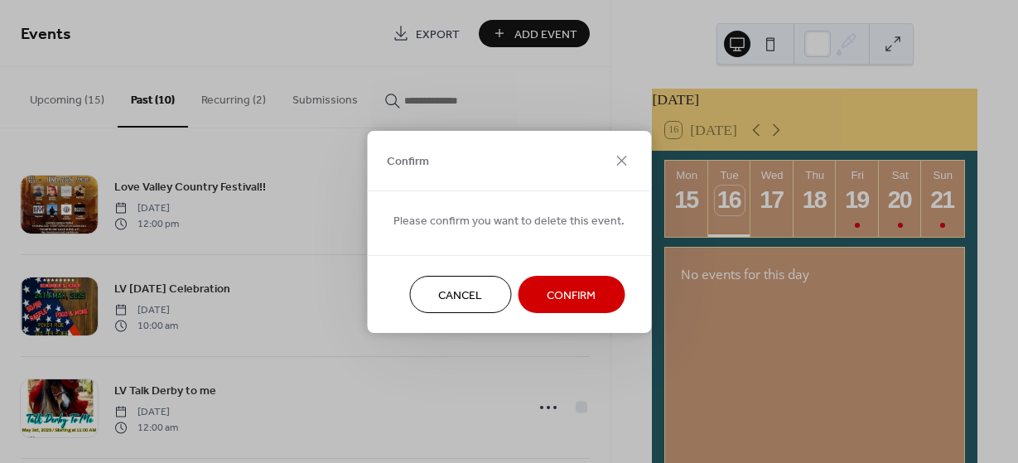
click at [555, 290] on span "Confirm" at bounding box center [571, 295] width 49 height 17
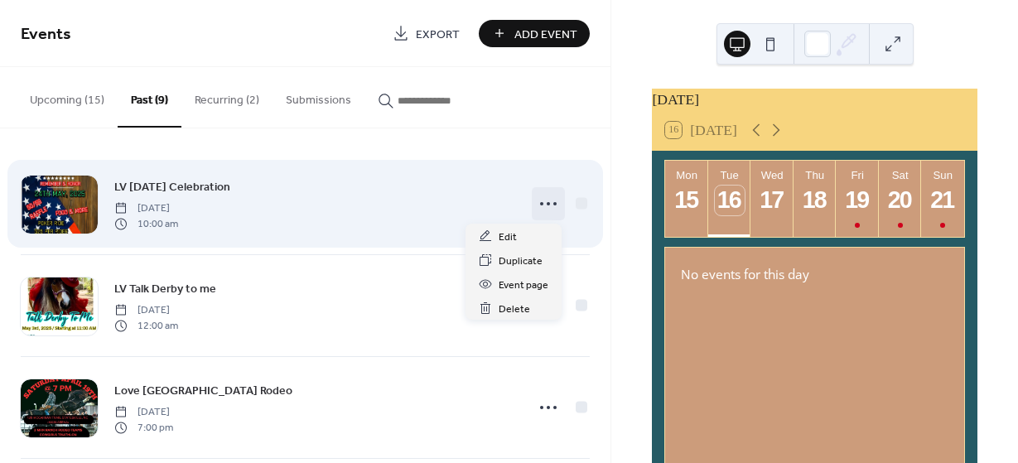
click at [541, 206] on icon at bounding box center [548, 204] width 27 height 27
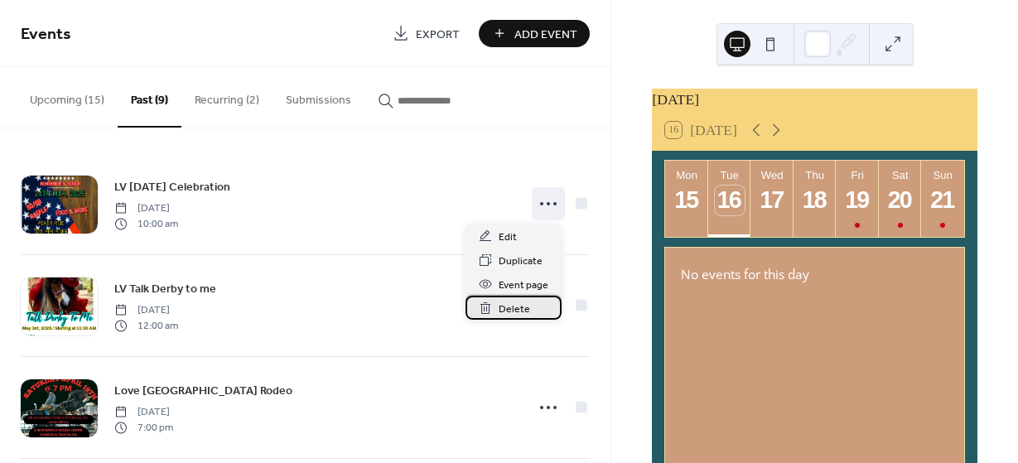
click at [519, 302] on span "Delete" at bounding box center [514, 309] width 31 height 17
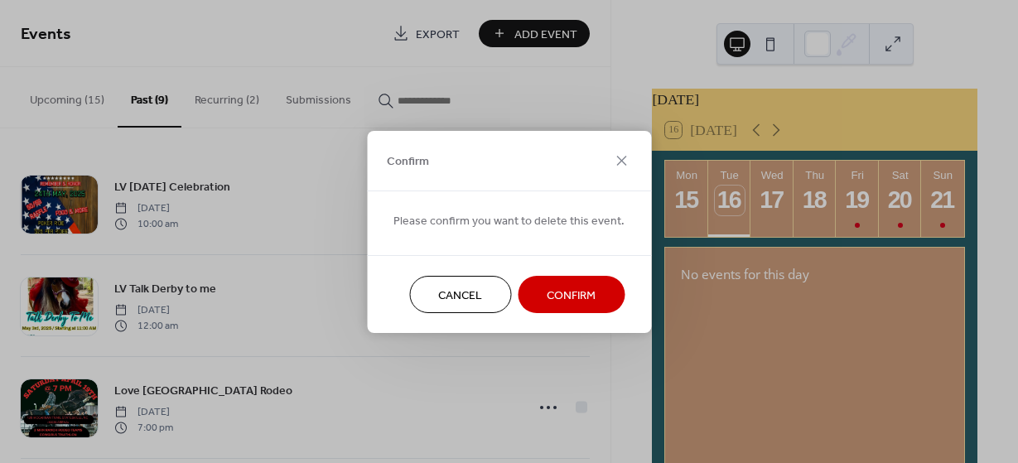
click at [564, 287] on span "Confirm" at bounding box center [571, 295] width 49 height 17
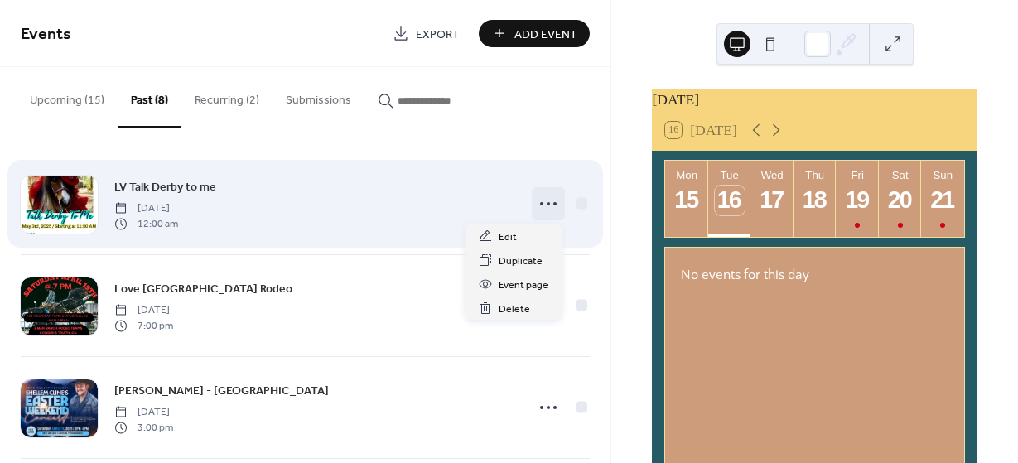
click at [546, 203] on icon at bounding box center [548, 204] width 27 height 27
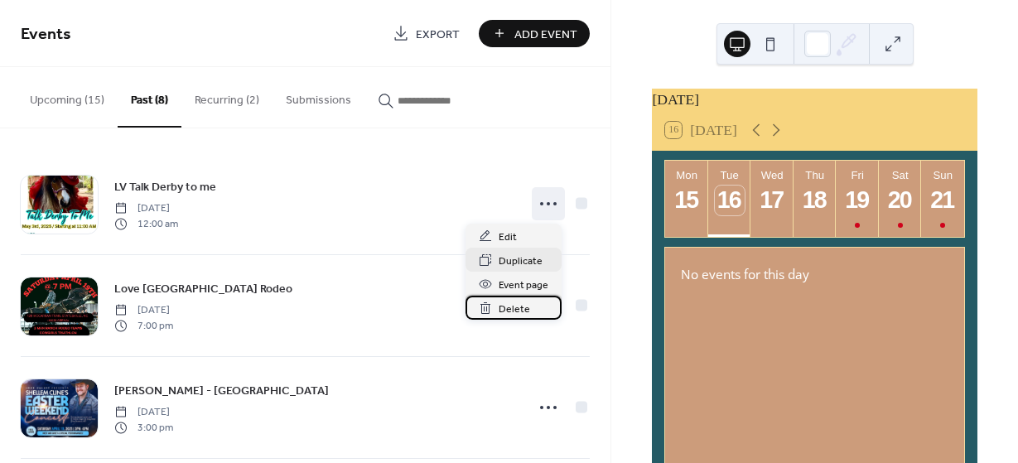
click at [515, 308] on span "Delete" at bounding box center [514, 309] width 31 height 17
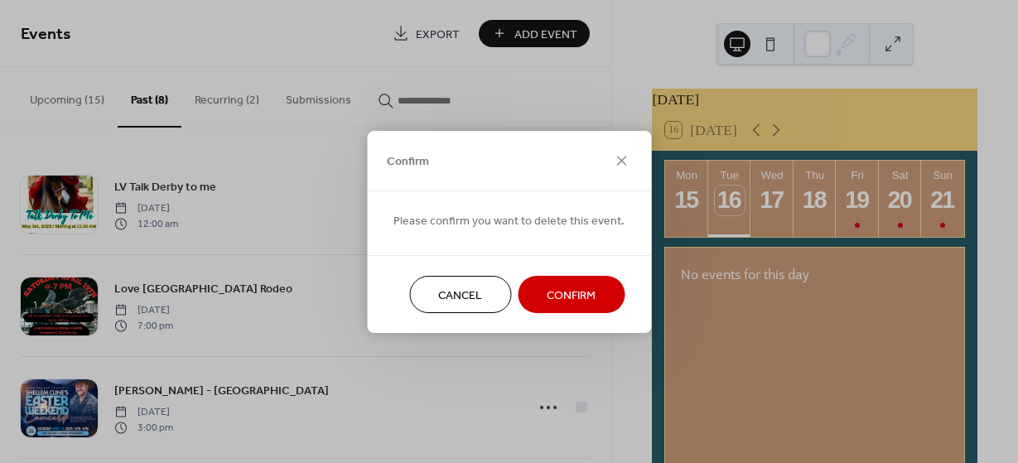
click at [552, 297] on span "Confirm" at bounding box center [571, 295] width 49 height 17
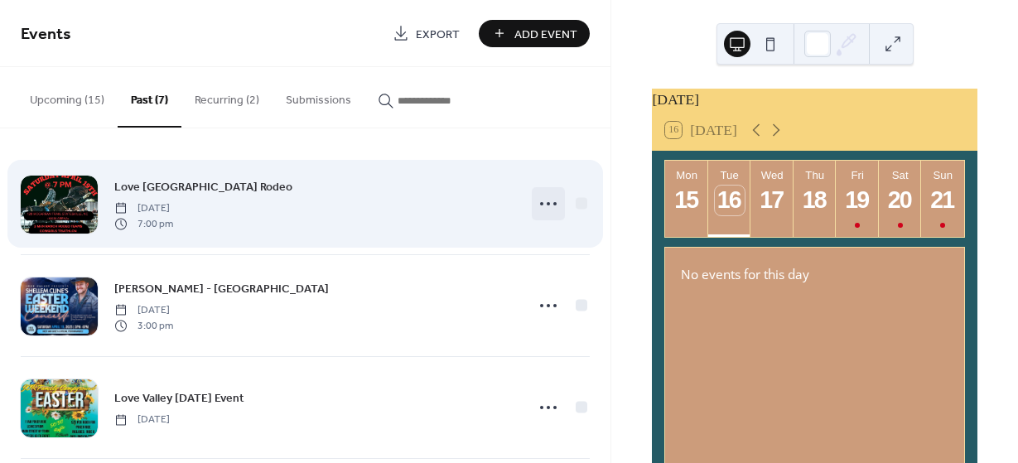
click at [548, 197] on icon at bounding box center [548, 204] width 27 height 27
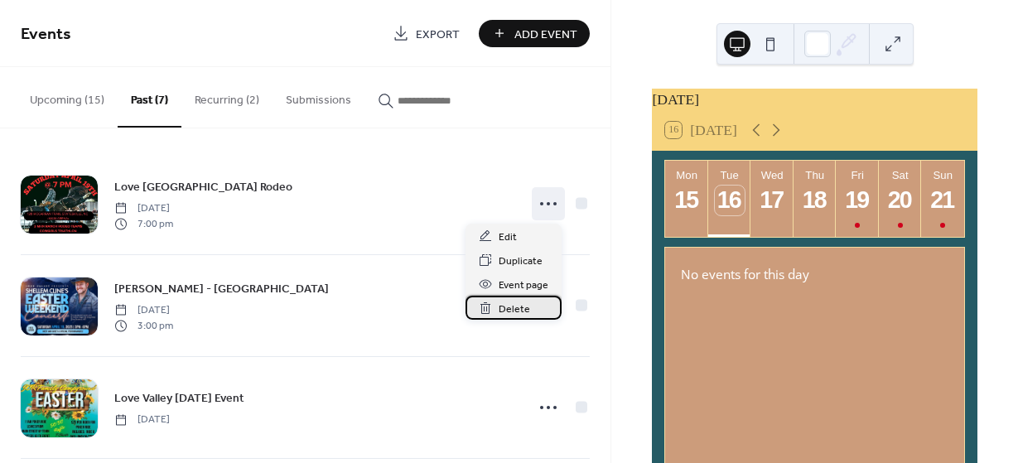
click at [505, 310] on span "Delete" at bounding box center [514, 309] width 31 height 17
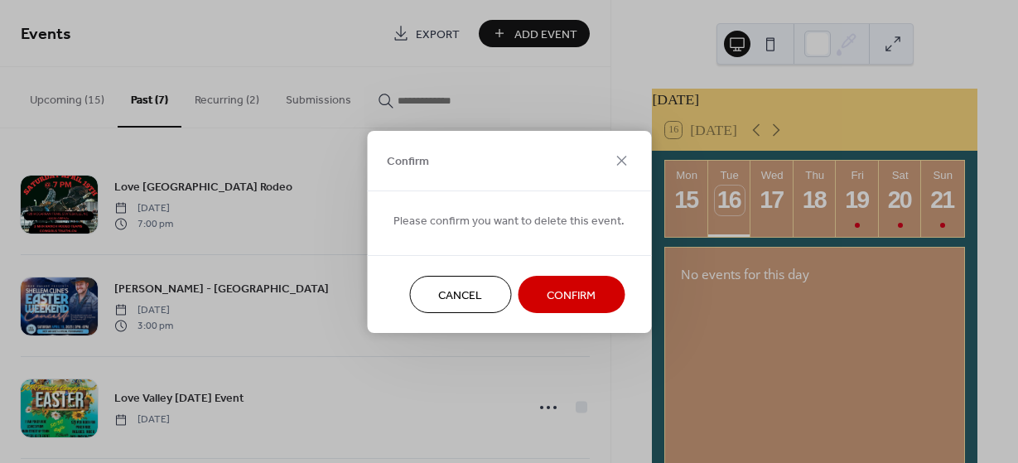
click at [547, 291] on span "Confirm" at bounding box center [571, 295] width 49 height 17
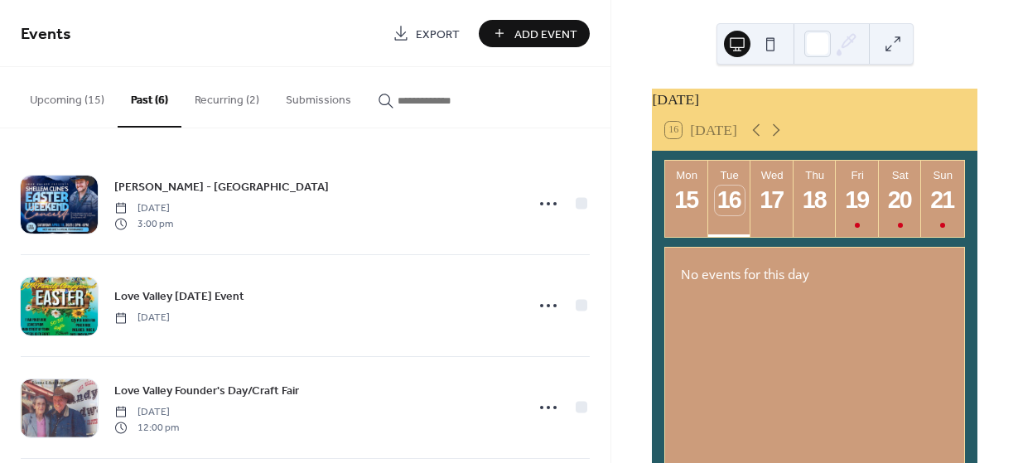
click at [71, 97] on button "Upcoming (15)" at bounding box center [67, 96] width 101 height 59
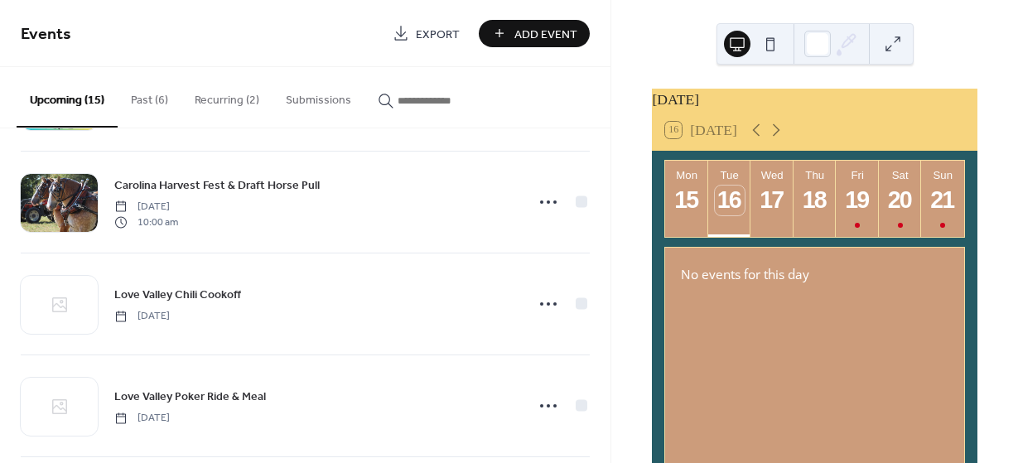
scroll to position [414, 0]
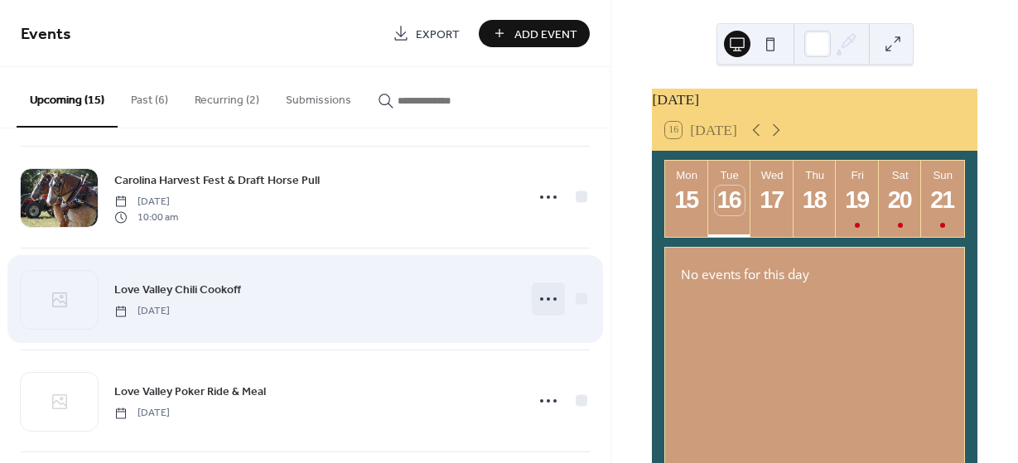
click at [537, 295] on icon at bounding box center [548, 299] width 27 height 27
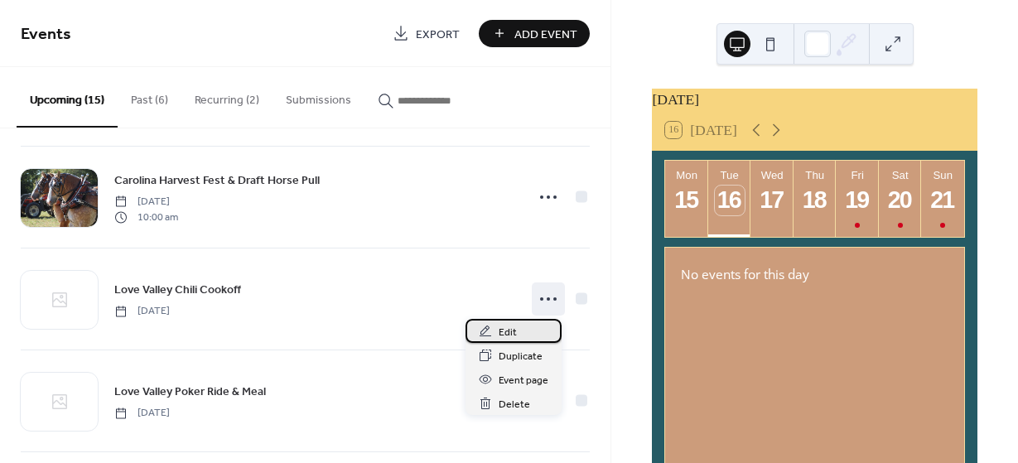
click at [504, 330] on span "Edit" at bounding box center [508, 332] width 18 height 17
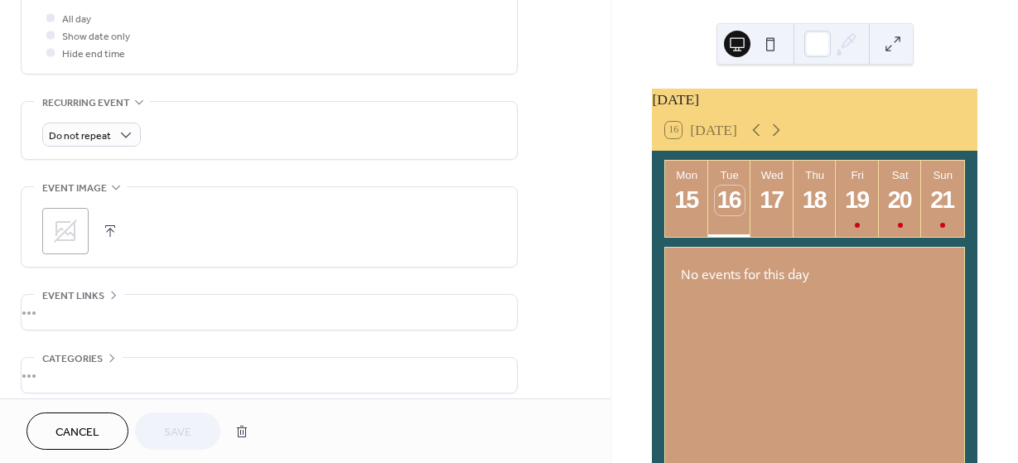
scroll to position [663, 0]
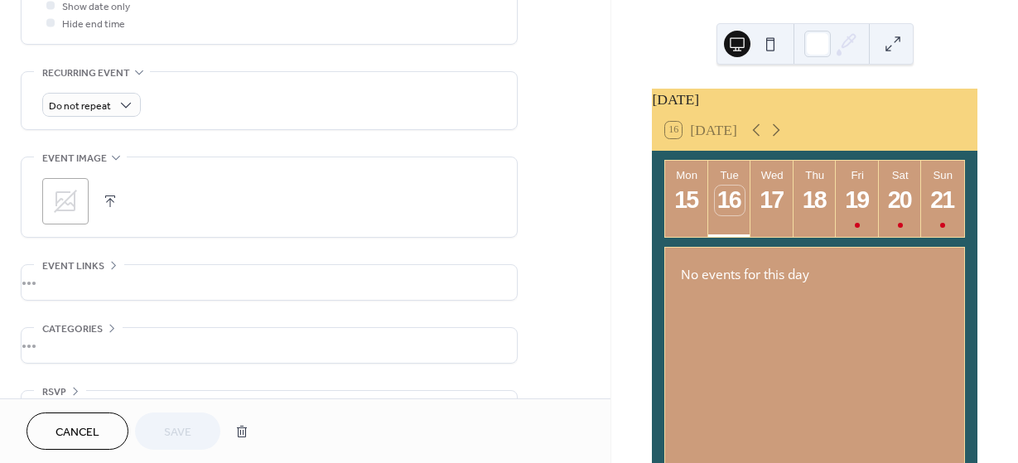
click at [109, 193] on button "button" at bounding box center [110, 201] width 23 height 23
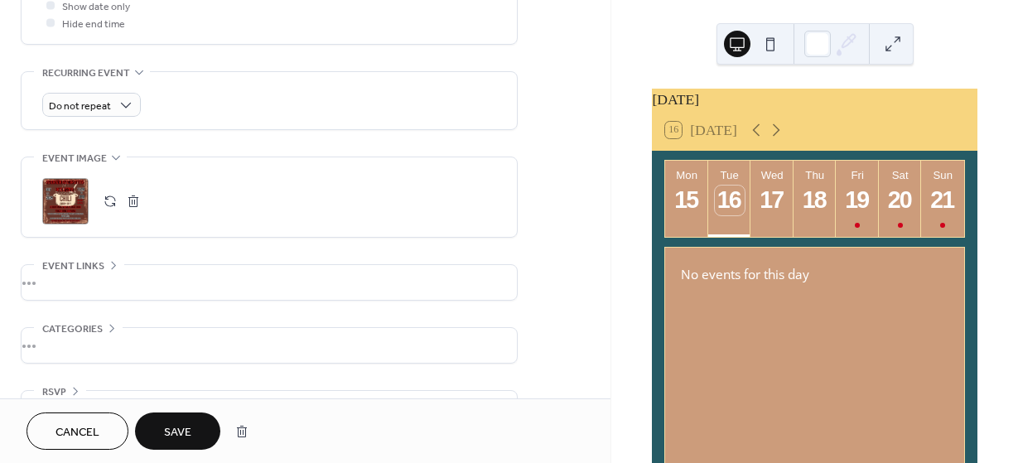
drag, startPoint x: 64, startPoint y: 199, endPoint x: 467, endPoint y: 275, distance: 410.6
click at [466, 274] on div "•••" at bounding box center [269, 282] width 495 height 35
click at [68, 196] on div ";" at bounding box center [65, 201] width 46 height 46
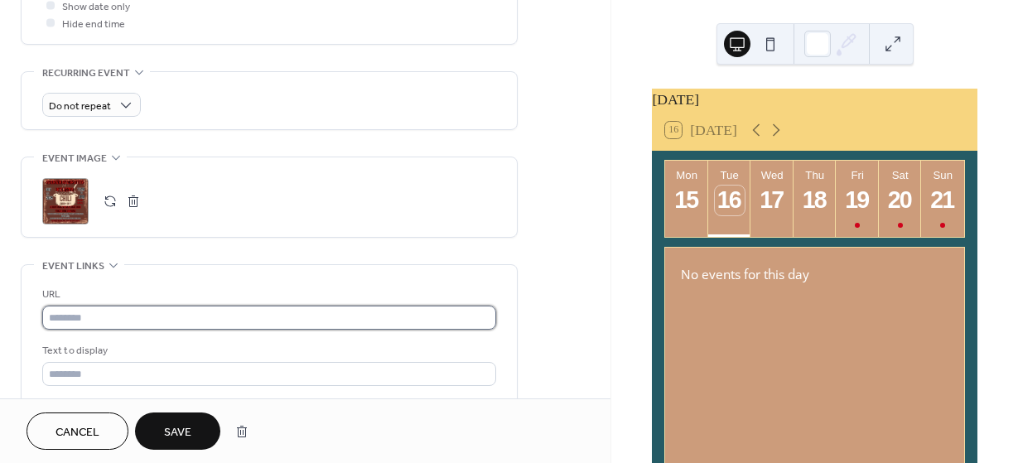
click at [91, 312] on input "text" at bounding box center [269, 318] width 454 height 24
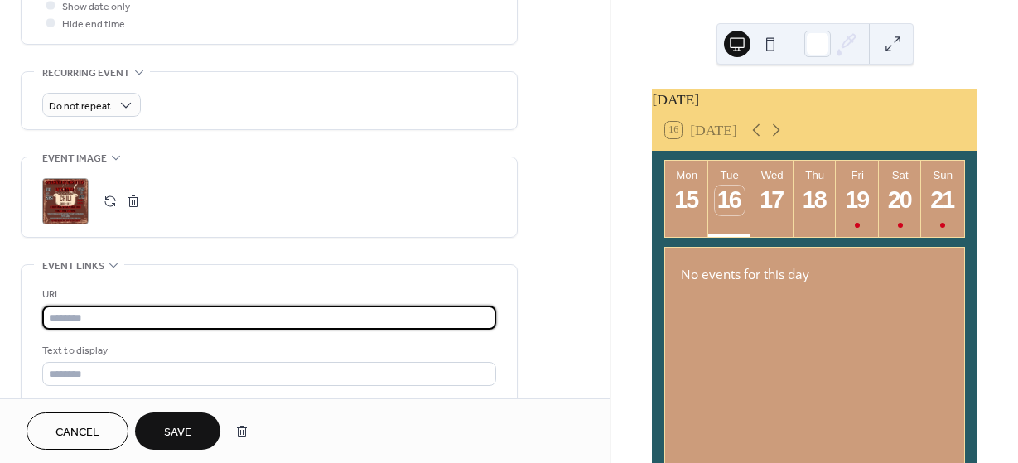
paste input "**********"
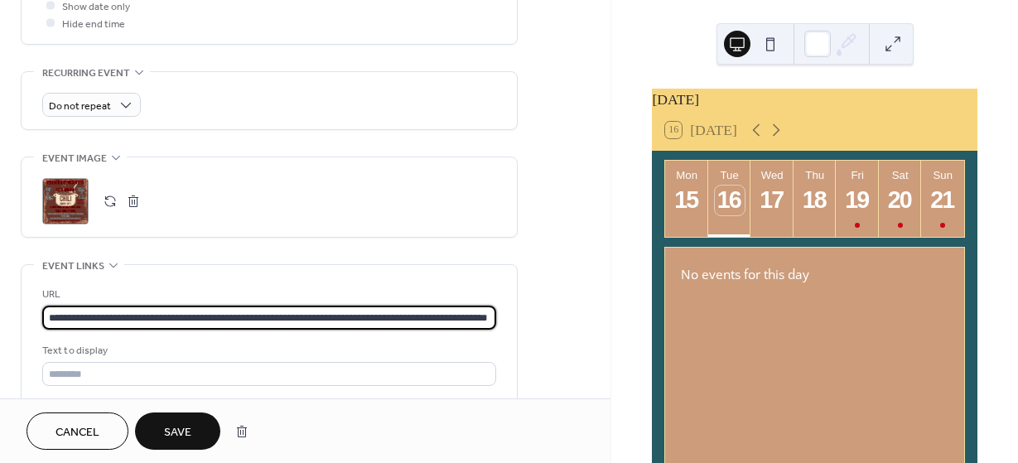
scroll to position [0, 108]
type input "**********"
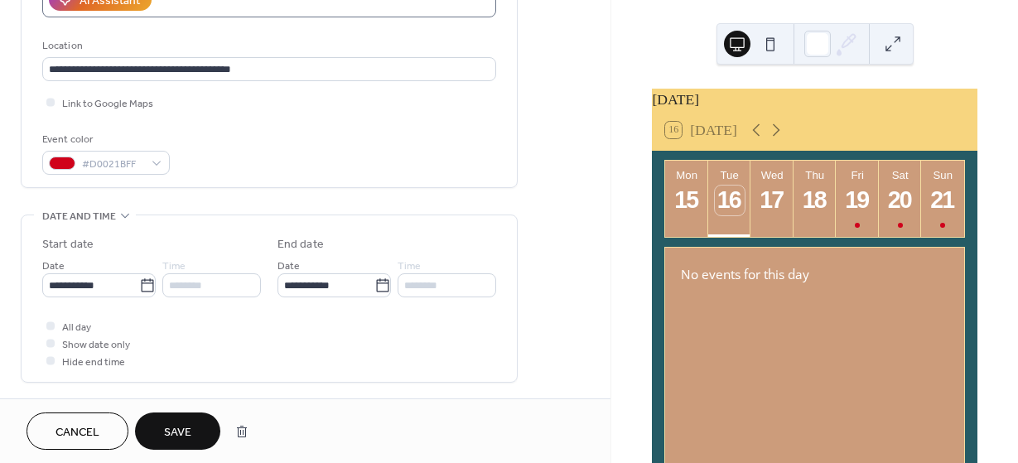
scroll to position [331, 0]
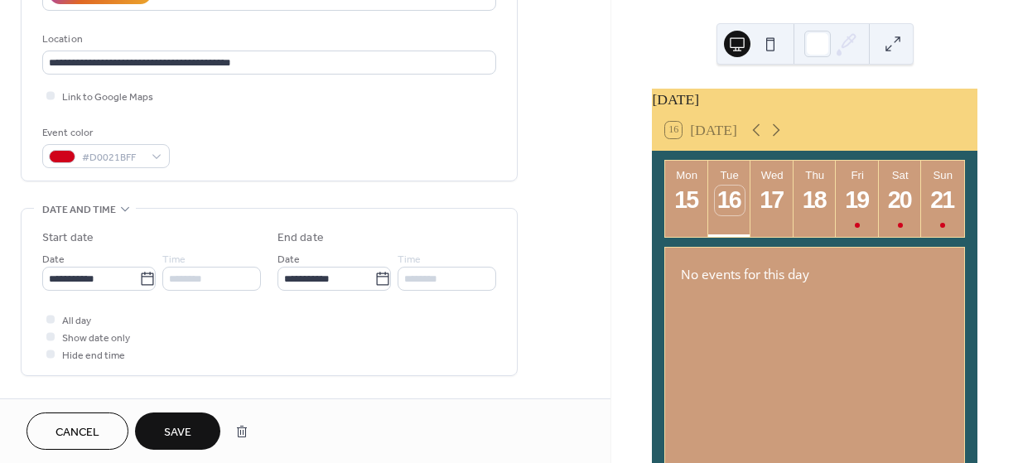
click at [201, 281] on div "********" at bounding box center [211, 279] width 99 height 24
click at [50, 334] on div at bounding box center [50, 336] width 8 height 8
click at [51, 336] on div at bounding box center [50, 336] width 8 height 8
click at [184, 275] on div "********" at bounding box center [211, 279] width 99 height 24
click at [185, 280] on div "********" at bounding box center [211, 279] width 99 height 24
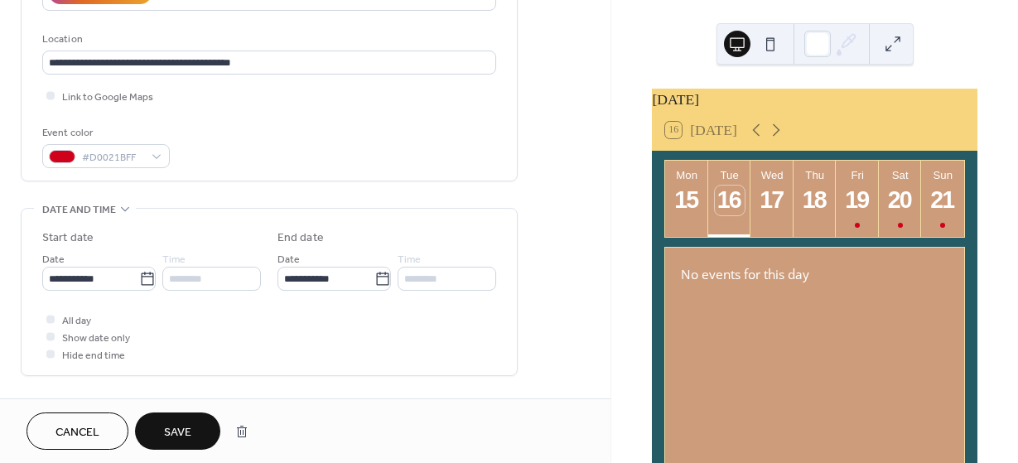
click at [50, 355] on div at bounding box center [50, 354] width 8 height 8
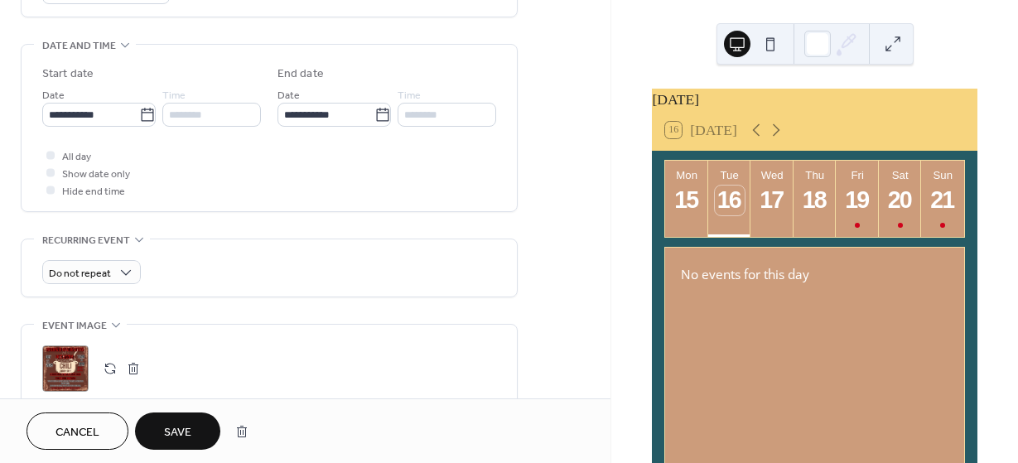
scroll to position [497, 0]
click at [50, 171] on div at bounding box center [50, 171] width 8 height 8
click at [99, 109] on input "**********" at bounding box center [90, 113] width 97 height 24
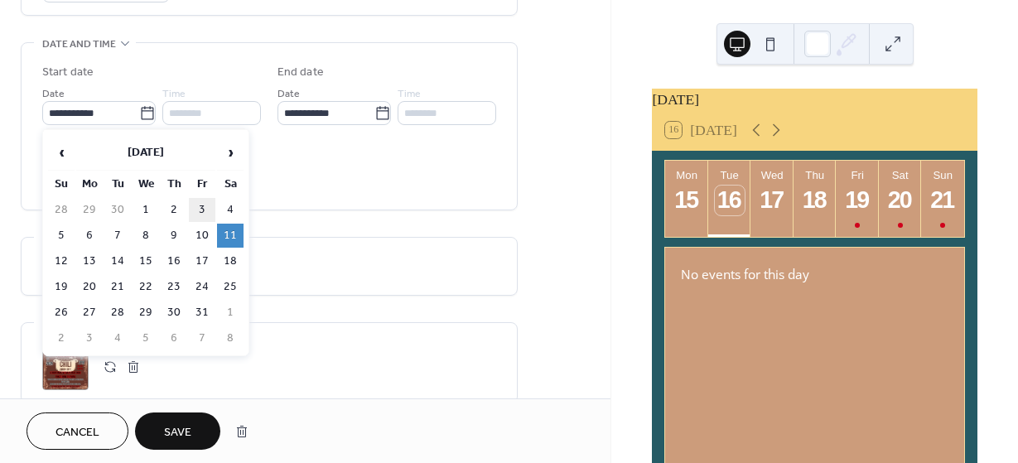
click at [228, 227] on td "11" at bounding box center [230, 236] width 27 height 24
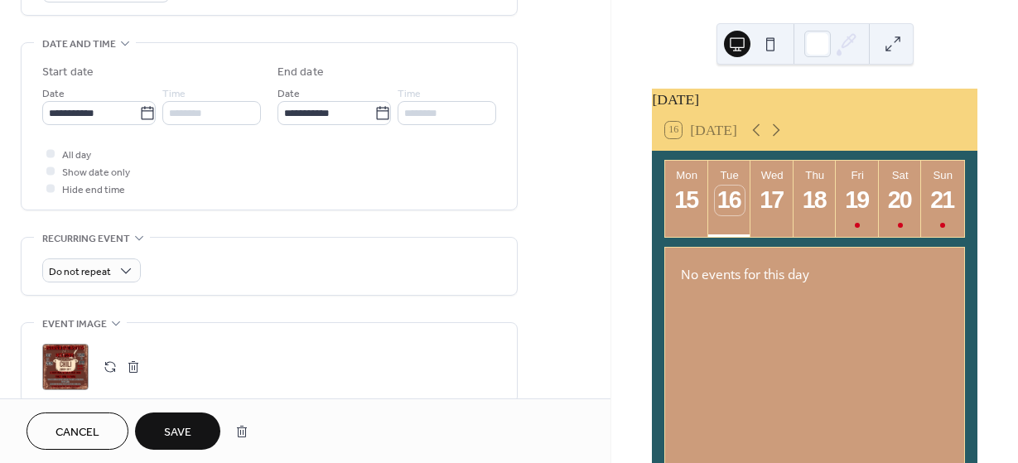
click at [51, 172] on div at bounding box center [50, 171] width 8 height 8
click at [79, 171] on span "Show date only" at bounding box center [96, 172] width 68 height 17
click at [206, 111] on div "********" at bounding box center [211, 113] width 99 height 24
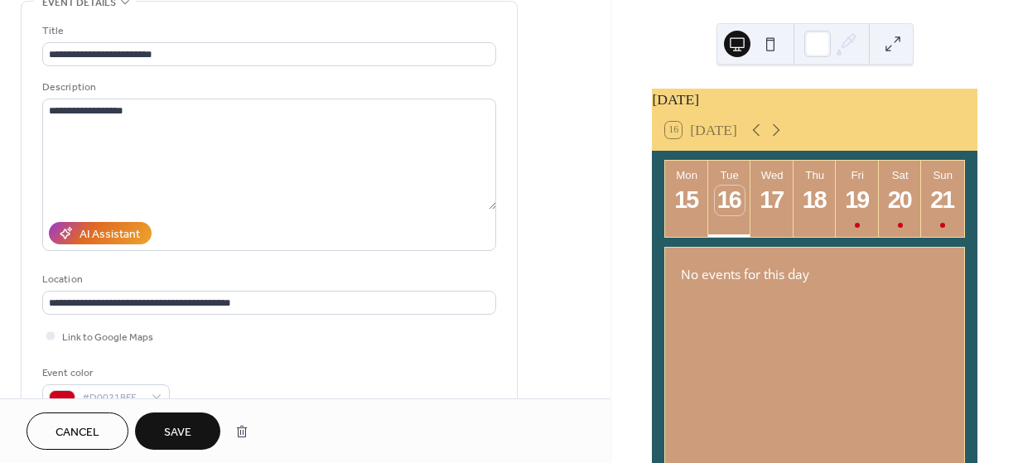
scroll to position [0, 0]
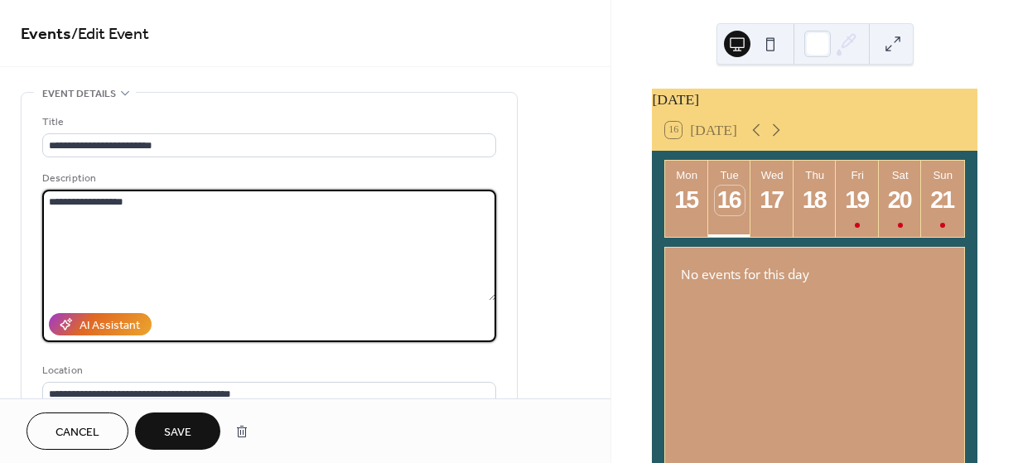
click at [133, 205] on textarea "**********" at bounding box center [269, 245] width 454 height 111
drag, startPoint x: 133, startPoint y: 205, endPoint x: 26, endPoint y: 202, distance: 107.7
click at [26, 202] on div "**********" at bounding box center [269, 302] width 495 height 419
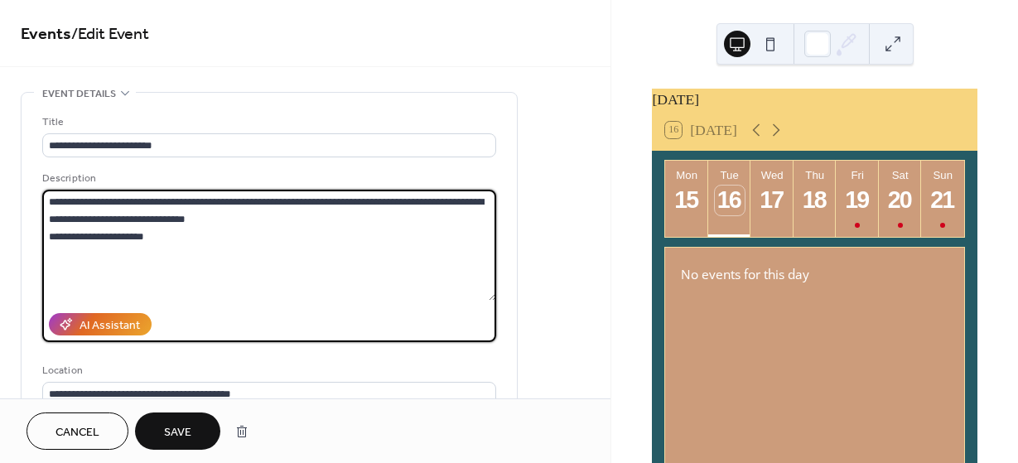
click at [94, 235] on textarea "**********" at bounding box center [269, 245] width 454 height 111
click at [99, 238] on textarea "**********" at bounding box center [269, 245] width 454 height 111
click at [143, 242] on textarea "**********" at bounding box center [269, 245] width 454 height 111
type textarea "**********"
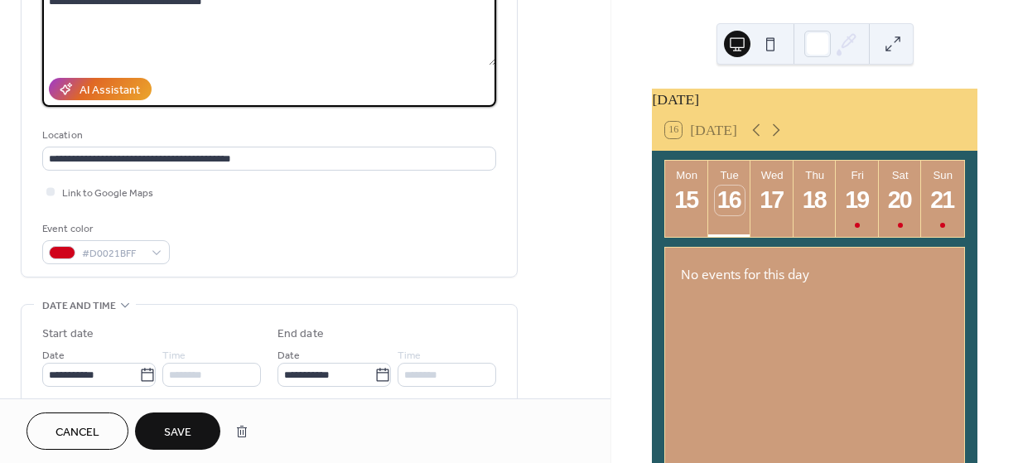
scroll to position [249, 0]
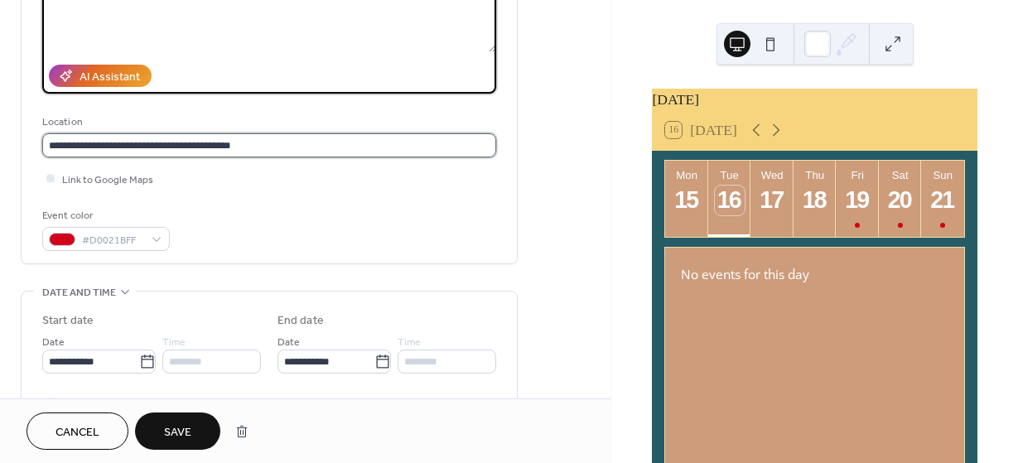
click at [56, 141] on input "**********" at bounding box center [269, 145] width 454 height 24
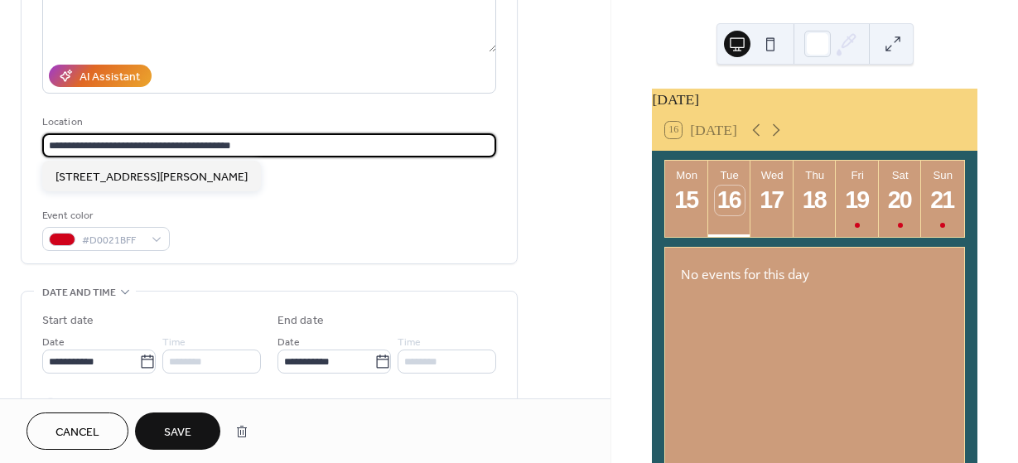
click at [57, 141] on input "**********" at bounding box center [269, 145] width 454 height 24
type input "**********"
click at [274, 120] on div "Location" at bounding box center [267, 121] width 451 height 17
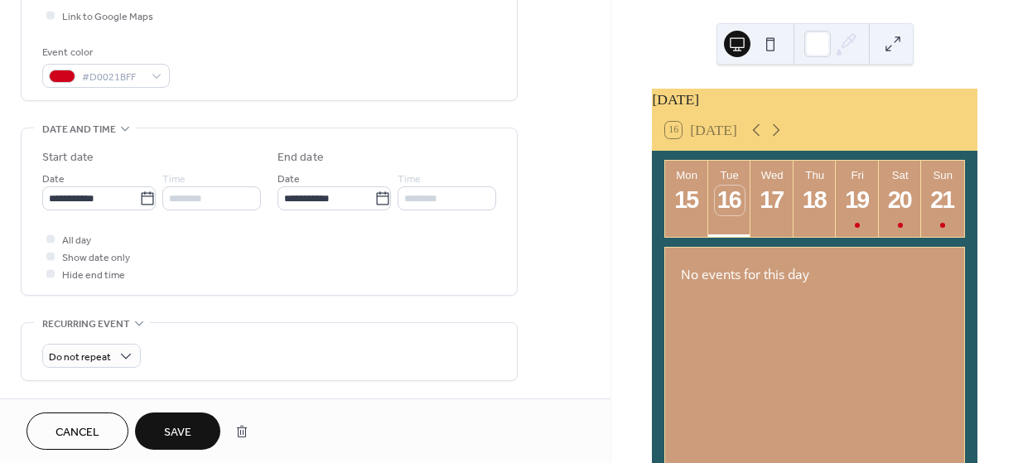
scroll to position [414, 0]
click at [189, 194] on div "********" at bounding box center [211, 196] width 99 height 24
click at [51, 254] on div at bounding box center [50, 253] width 8 height 8
click at [49, 236] on icon at bounding box center [50, 235] width 4 height 3
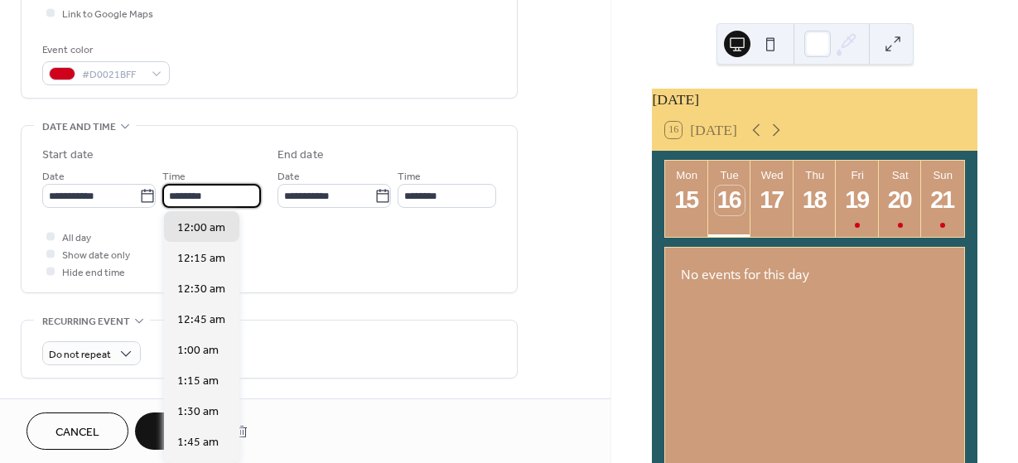
click at [181, 191] on input "********" at bounding box center [211, 196] width 99 height 24
type input "********"
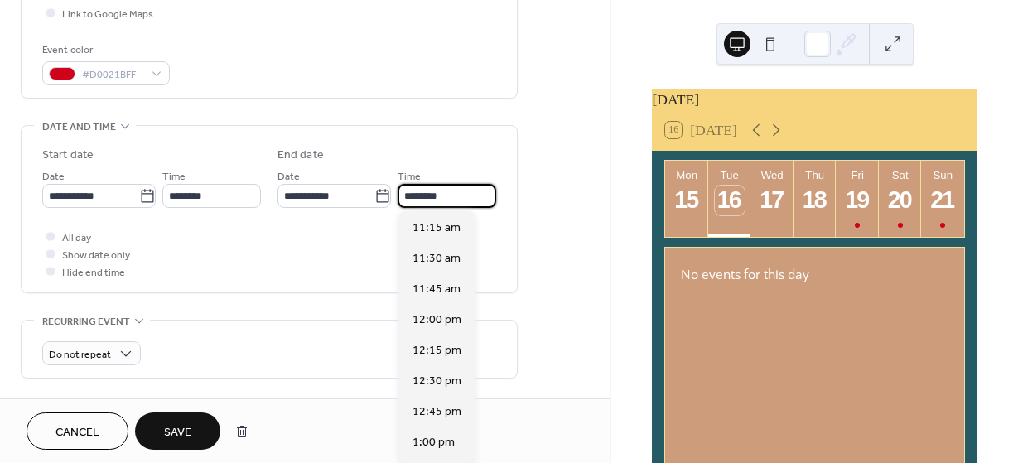
drag, startPoint x: 406, startPoint y: 186, endPoint x: 415, endPoint y: 191, distance: 10.0
click at [415, 191] on input "********" at bounding box center [447, 196] width 99 height 24
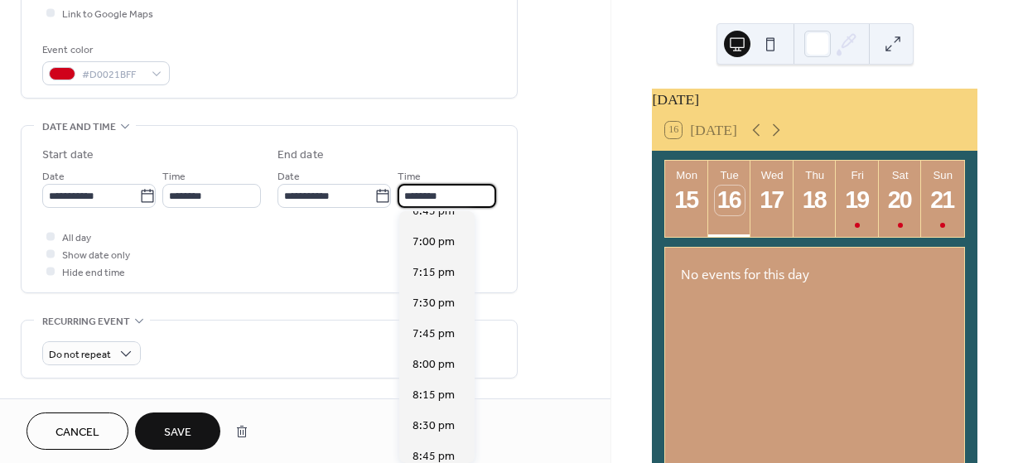
scroll to position [897, 0]
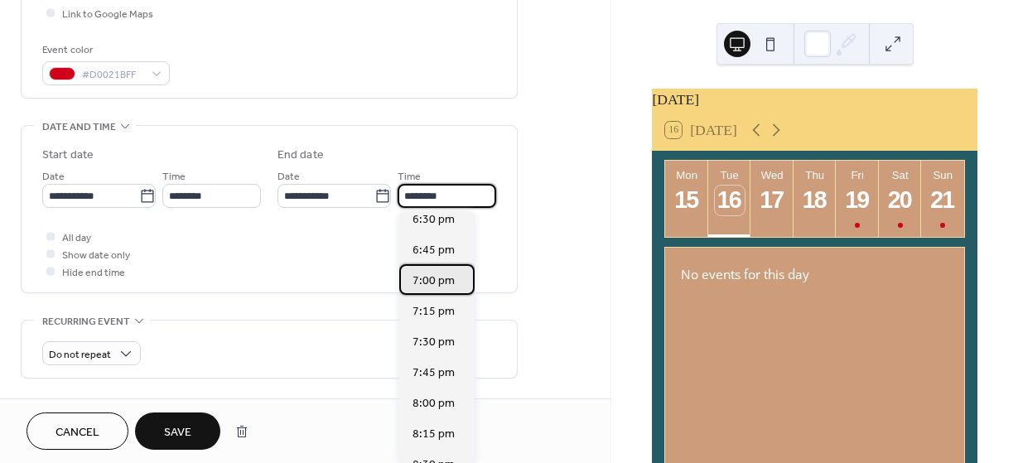
click at [425, 283] on span "7:00 pm" at bounding box center [434, 281] width 42 height 17
type input "*******"
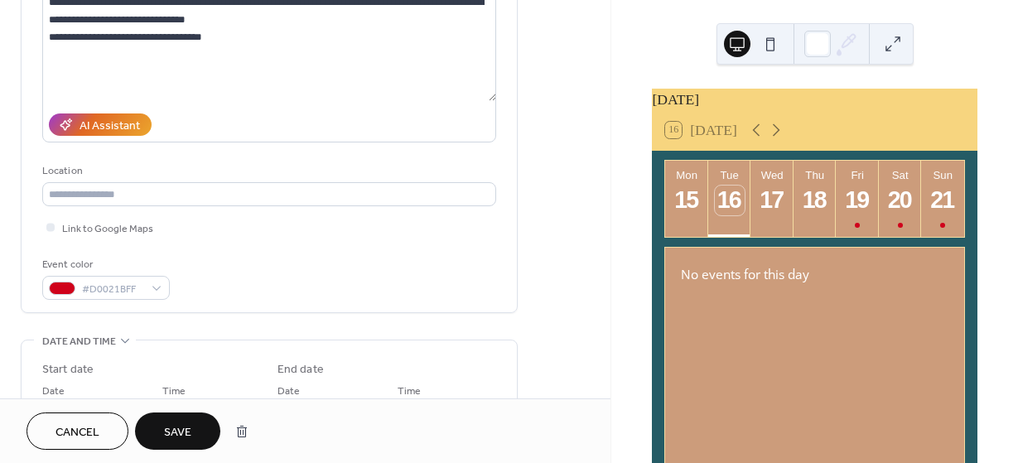
scroll to position [166, 0]
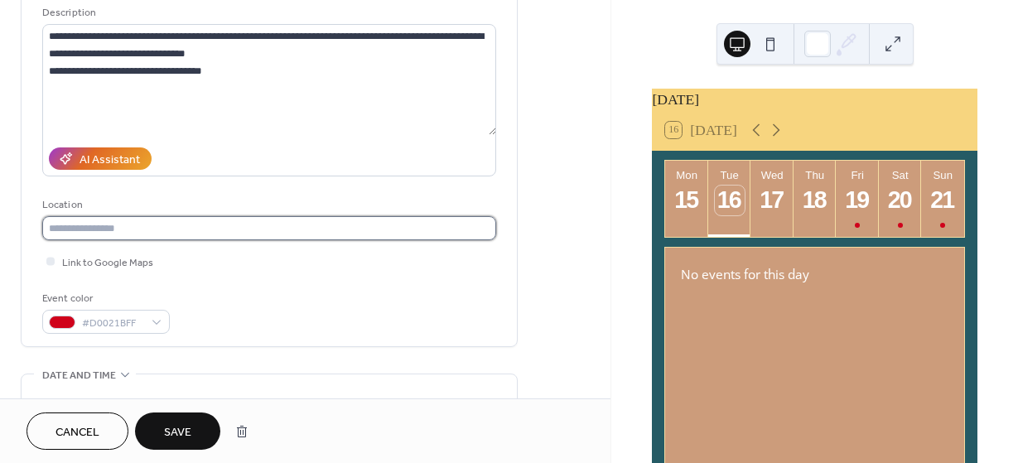
click at [66, 229] on input "text" at bounding box center [269, 228] width 454 height 24
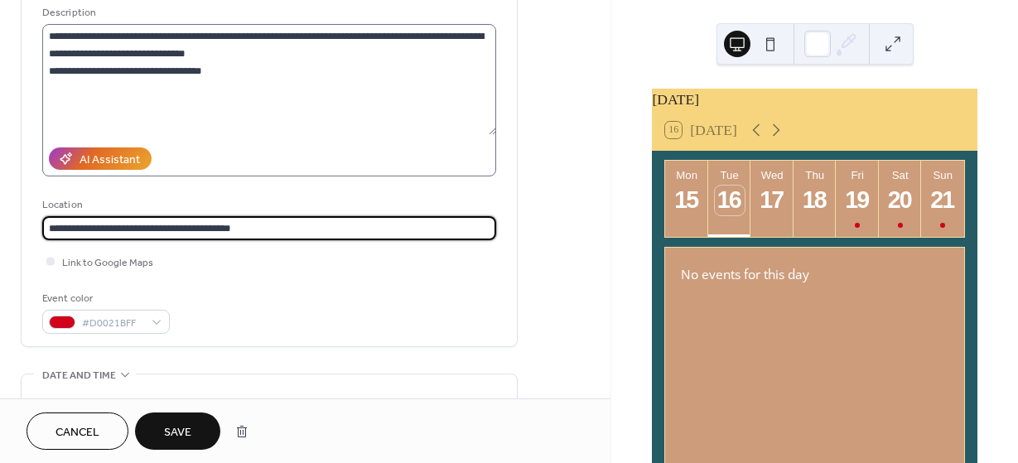
type input "**********"
click at [266, 139] on label "**********" at bounding box center [269, 100] width 454 height 152
click at [266, 135] on textarea "**********" at bounding box center [269, 79] width 454 height 111
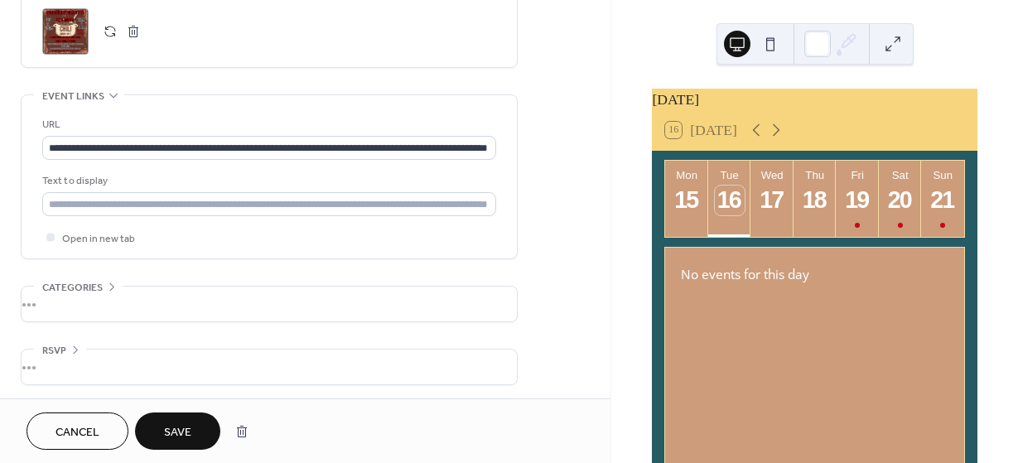
scroll to position [836, 0]
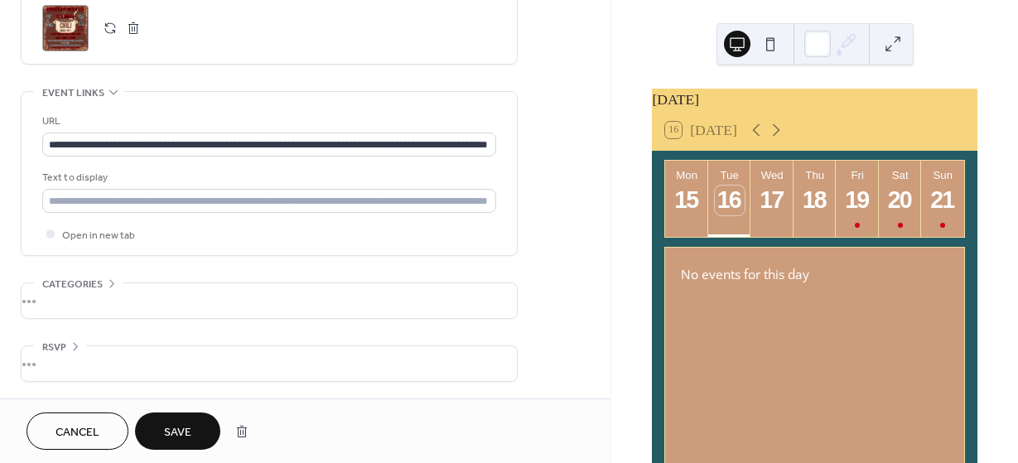
click at [181, 424] on span "Save" at bounding box center [177, 432] width 27 height 17
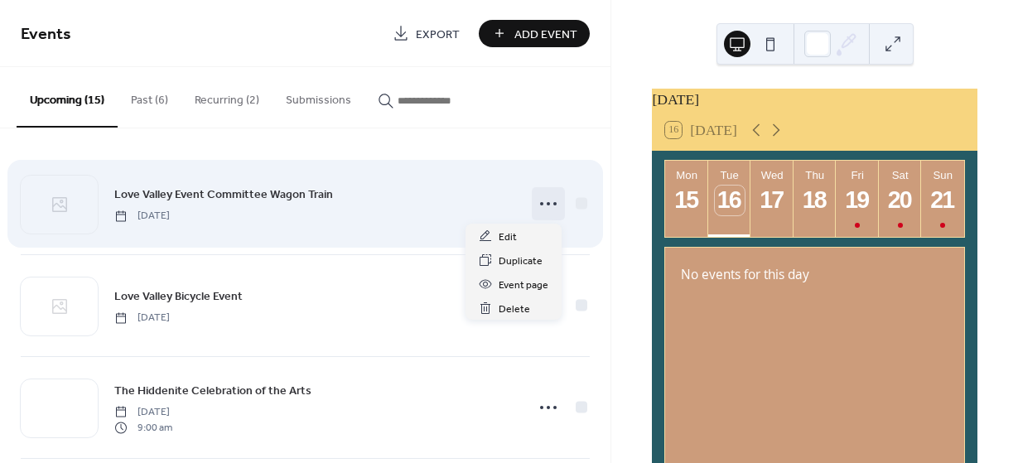
click at [548, 204] on icon at bounding box center [548, 204] width 27 height 27
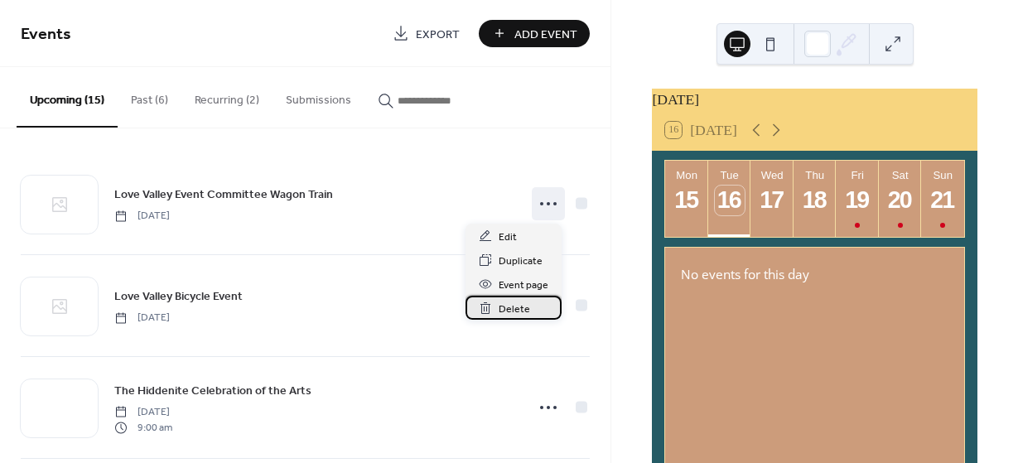
click at [510, 310] on span "Delete" at bounding box center [514, 309] width 31 height 17
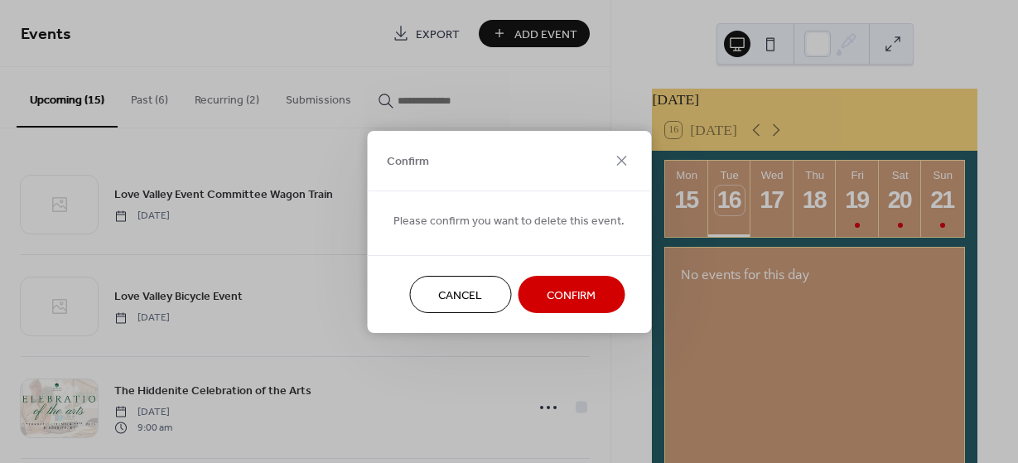
click at [557, 288] on span "Confirm" at bounding box center [571, 295] width 49 height 17
